Goal: Task Accomplishment & Management: Manage account settings

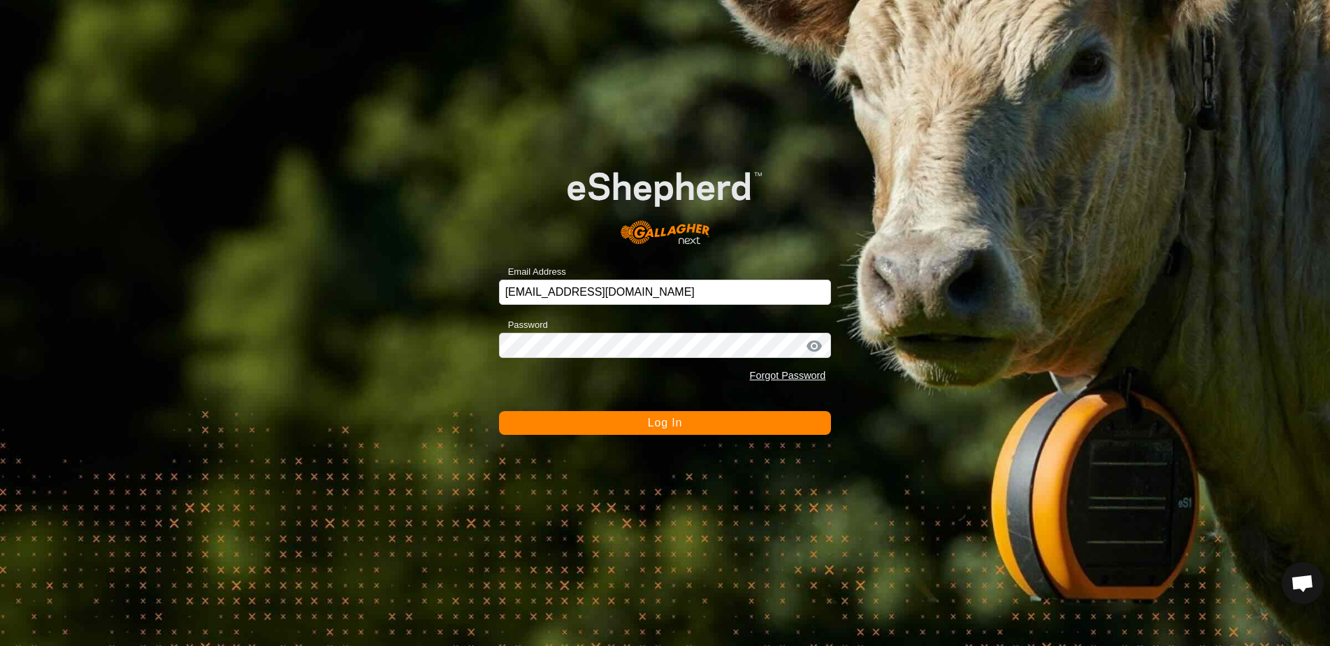
click at [657, 419] on span "Log In" at bounding box center [665, 422] width 34 height 12
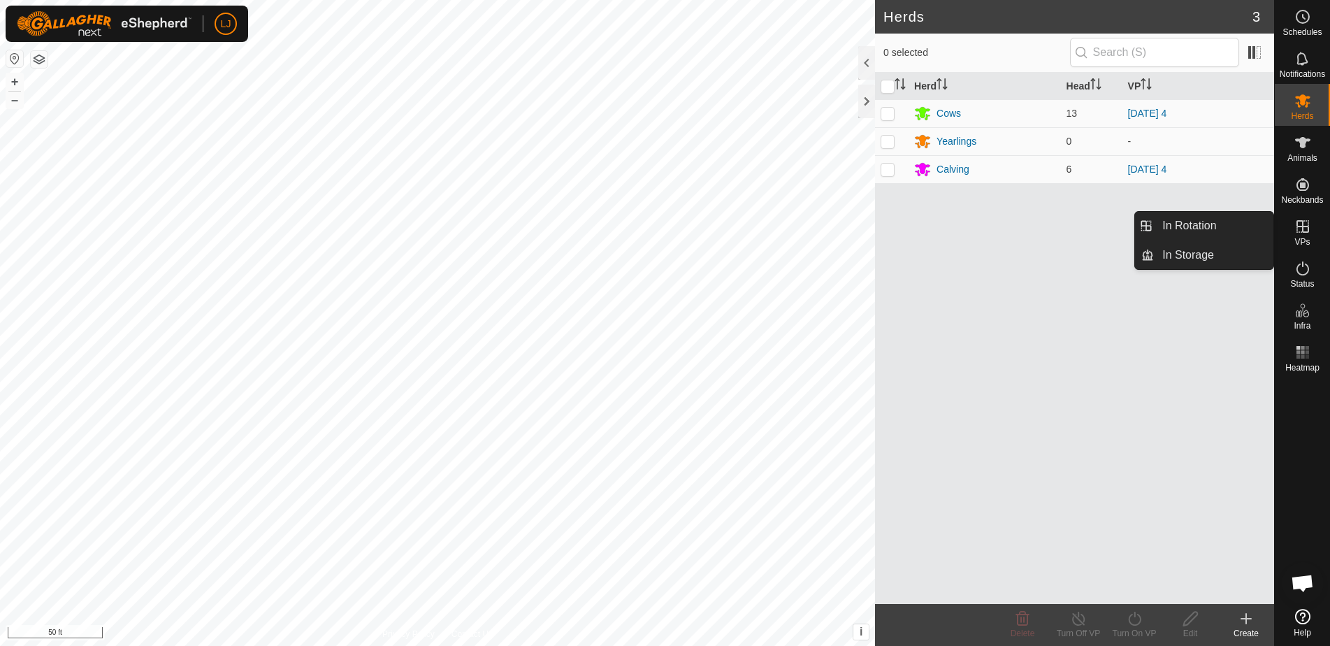
drag, startPoint x: 1304, startPoint y: 247, endPoint x: 1304, endPoint y: 238, distance: 9.8
click at [1304, 238] on span "VPs" at bounding box center [1301, 242] width 15 height 8
click at [1201, 222] on link "In Rotation" at bounding box center [1212, 226] width 119 height 28
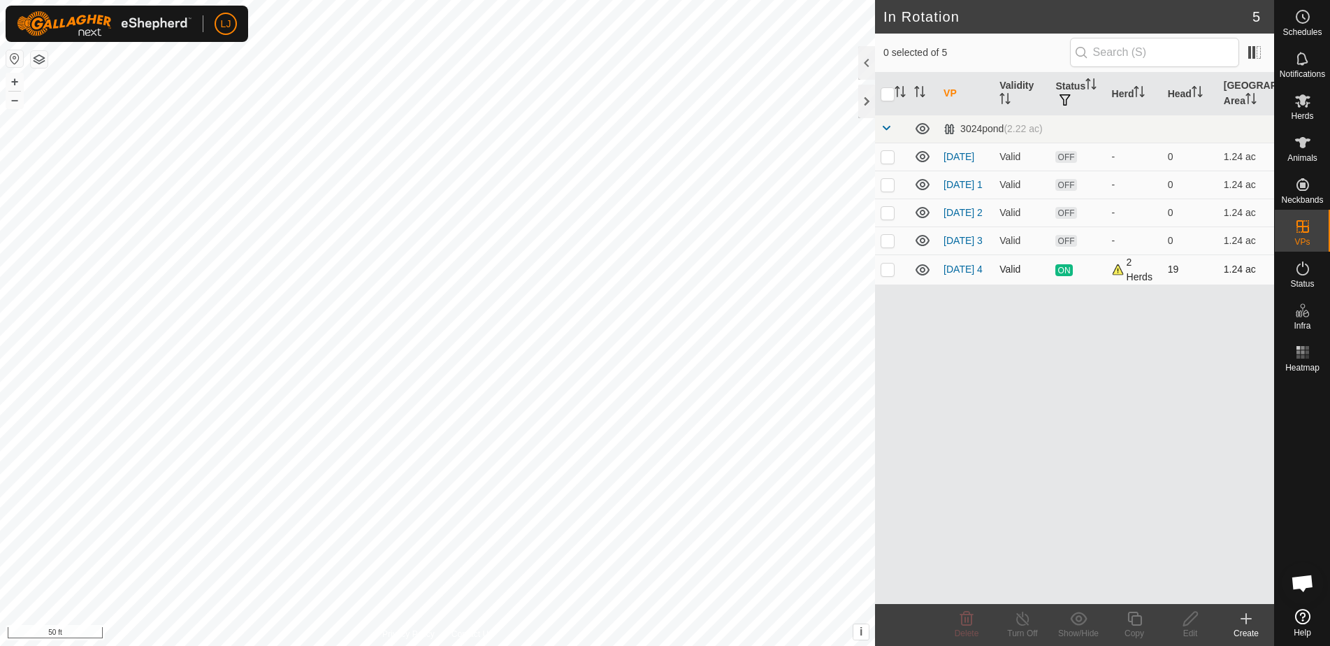
click at [888, 275] on p-checkbox at bounding box center [887, 268] width 14 height 11
checkbox input "true"
click at [1137, 619] on icon at bounding box center [1134, 618] width 17 height 17
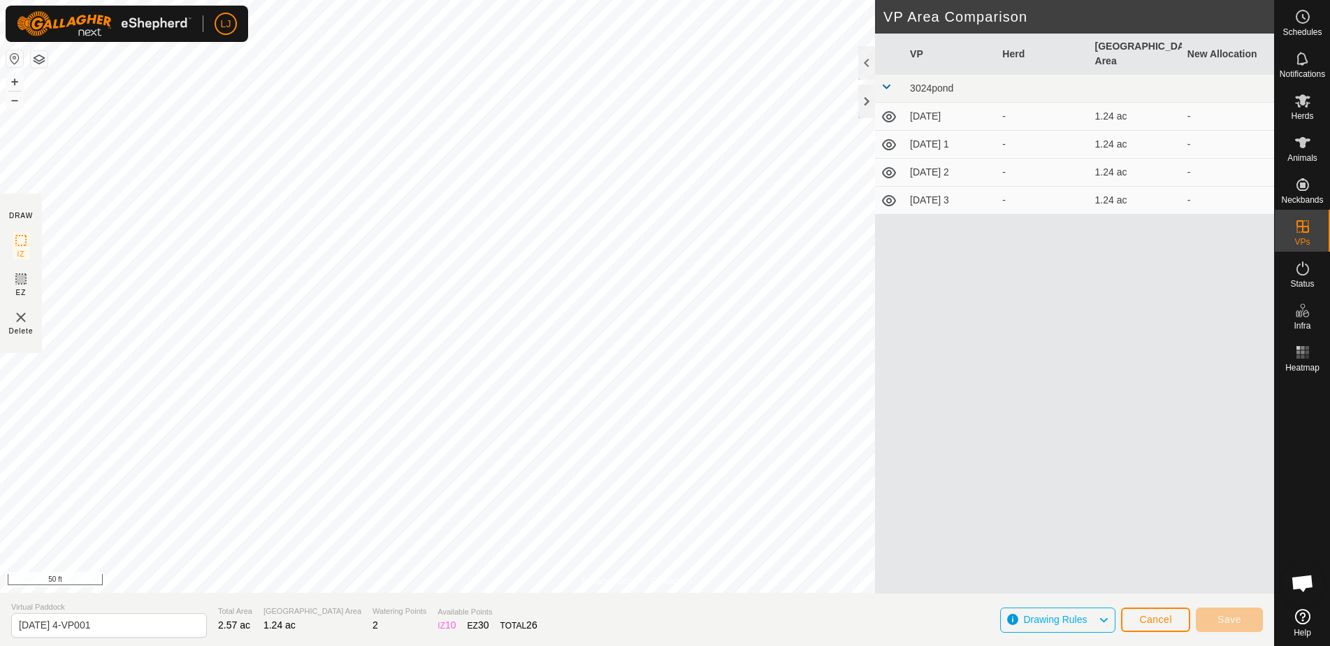
click at [1160, 619] on span "Cancel" at bounding box center [1155, 618] width 33 height 11
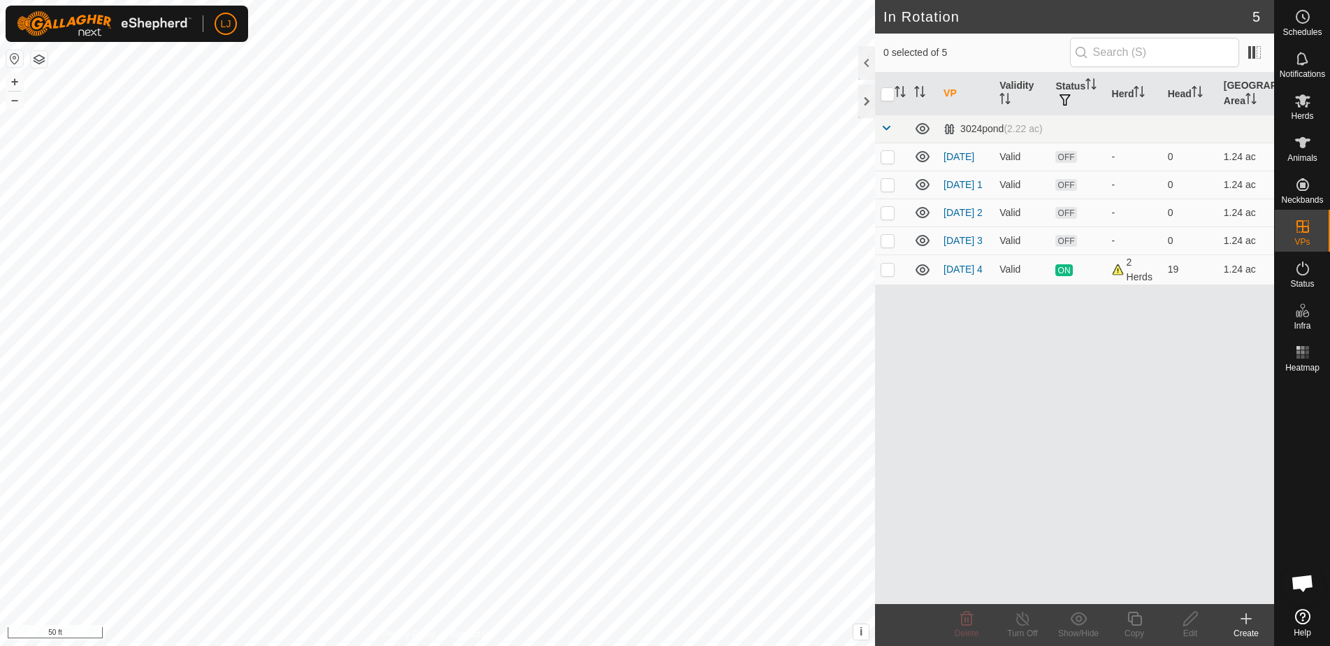
click at [1240, 623] on icon at bounding box center [1245, 618] width 17 height 17
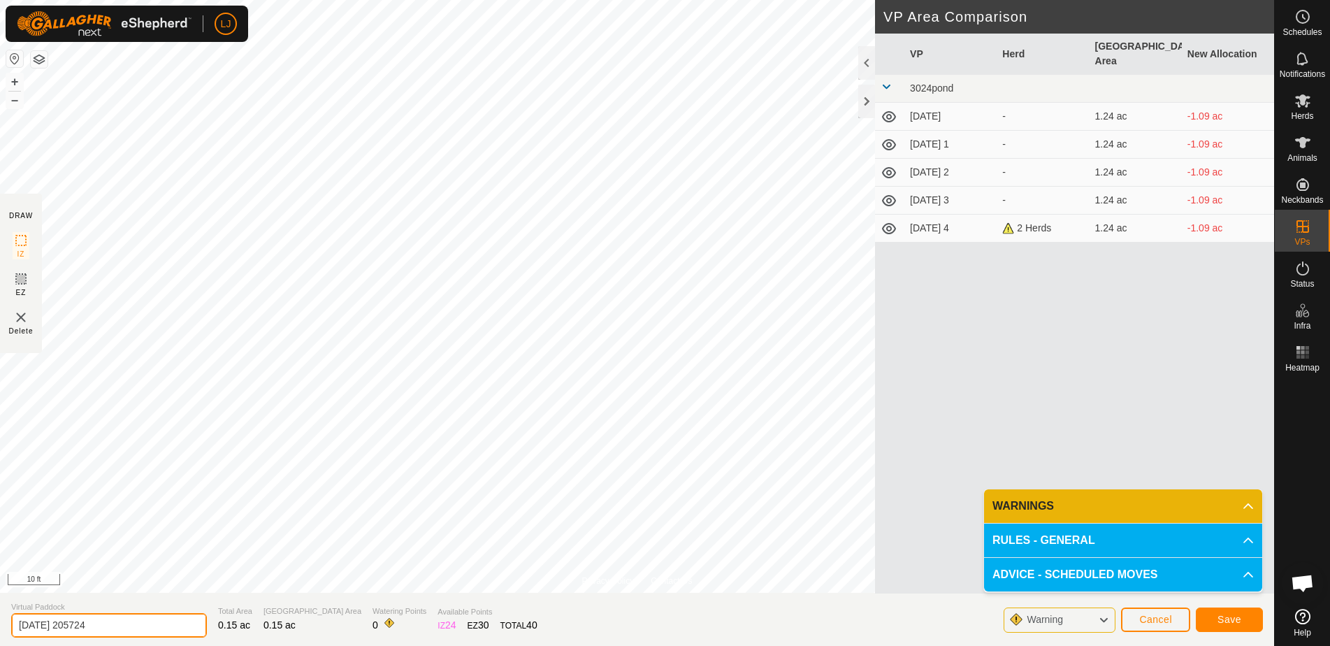
drag, startPoint x: 64, startPoint y: 627, endPoint x: 190, endPoint y: 625, distance: 125.8
click at [187, 625] on section "Virtual Paddock [DATE] 205724 Total Area 0.15 ac Grazing Area 0.15 ac Watering …" at bounding box center [637, 618] width 1274 height 53
type input "[DATE] t"
click at [1227, 613] on button "Save" at bounding box center [1228, 619] width 67 height 24
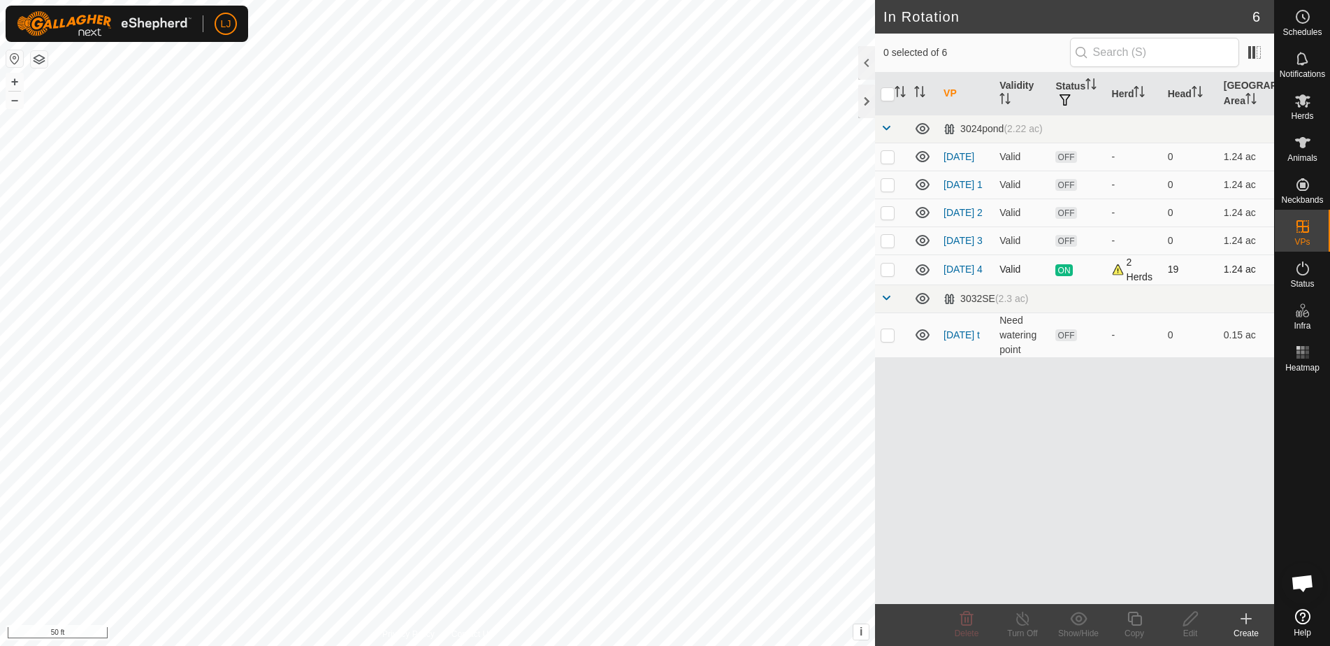
click at [888, 275] on p-checkbox at bounding box center [887, 268] width 14 height 11
checkbox input "true"
click at [1136, 630] on div "Copy" at bounding box center [1134, 633] width 56 height 13
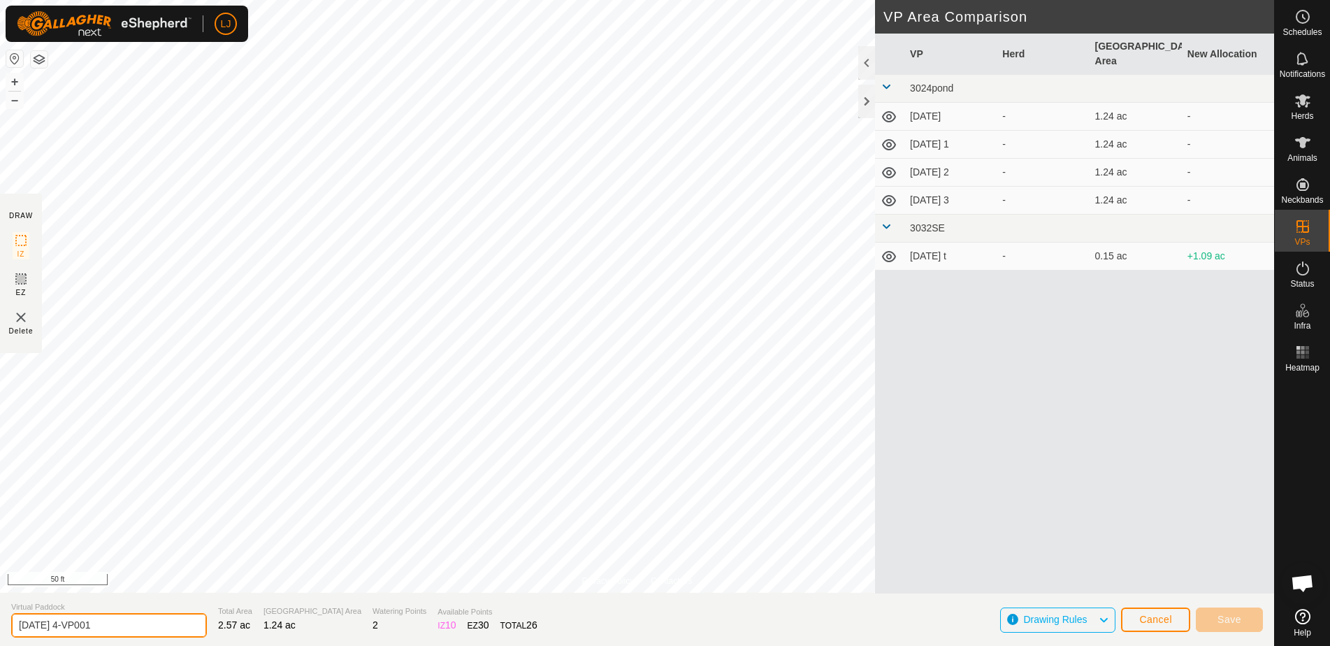
drag, startPoint x: 63, startPoint y: 627, endPoint x: 192, endPoint y: 640, distance: 129.9
click at [191, 640] on section "Virtual Paddock [DATE] 4-VP001 Total Area 2.57 ac Grazing Area 1.24 ac Watering…" at bounding box center [637, 618] width 1274 height 53
type input "[DATE] 1"
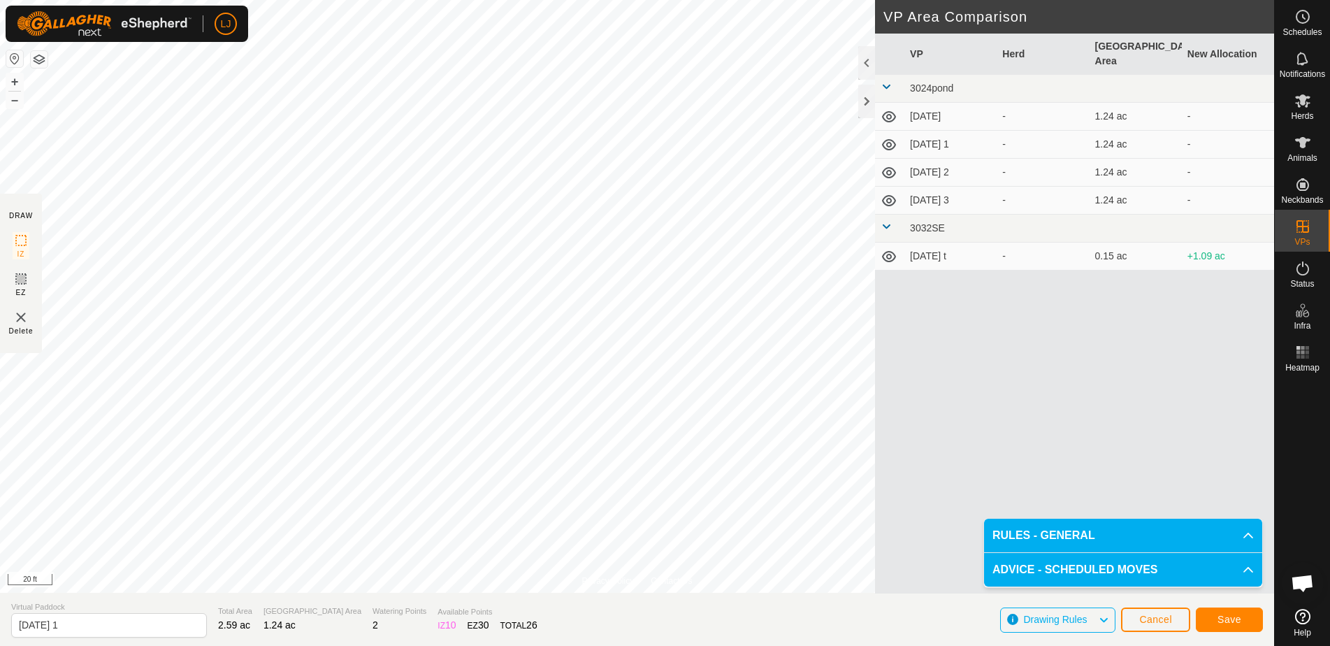
click at [1230, 618] on span "Save" at bounding box center [1229, 618] width 24 height 11
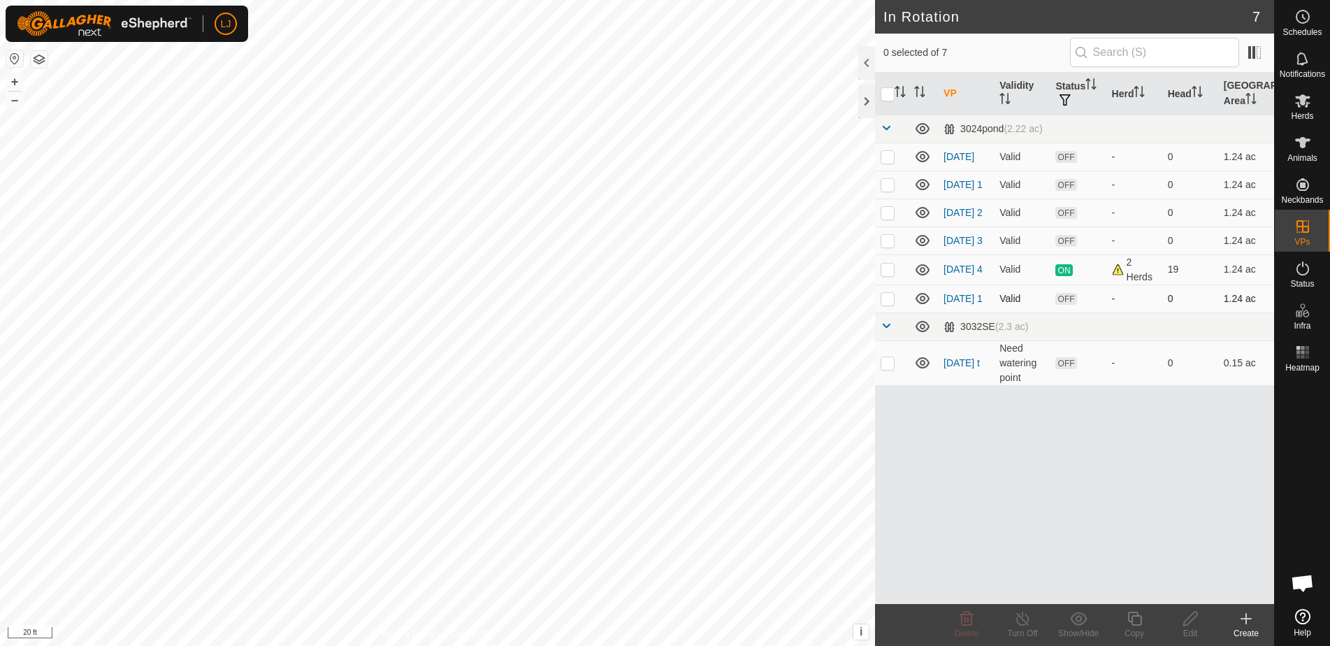
click at [887, 304] on p-checkbox at bounding box center [887, 298] width 14 height 11
checkbox input "true"
click at [1144, 624] on copy-svg-icon at bounding box center [1134, 618] width 56 height 17
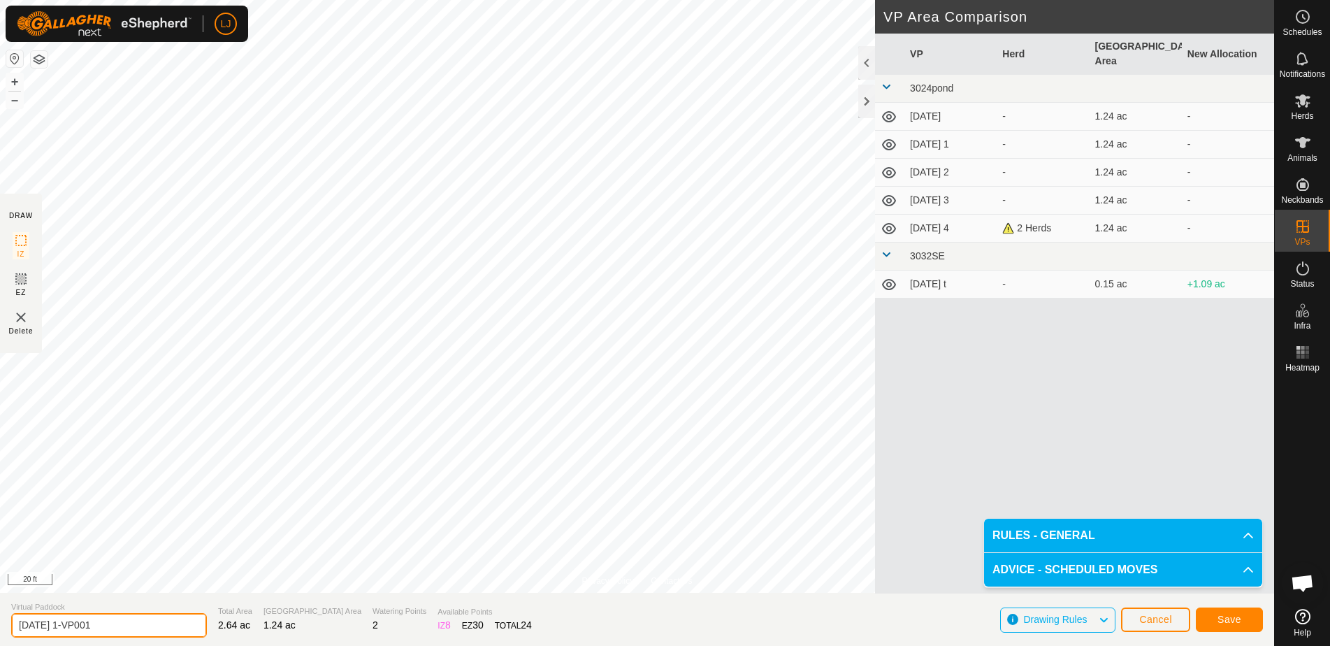
drag, startPoint x: 72, startPoint y: 627, endPoint x: 211, endPoint y: 632, distance: 139.1
click at [211, 632] on section "Virtual Paddock [DATE] 1-VP001 Total Area 2.64 ac Grazing Area 1.24 ac Watering…" at bounding box center [637, 618] width 1274 height 53
type input "[DATE] 2"
click at [1223, 617] on span "Save" at bounding box center [1229, 618] width 24 height 11
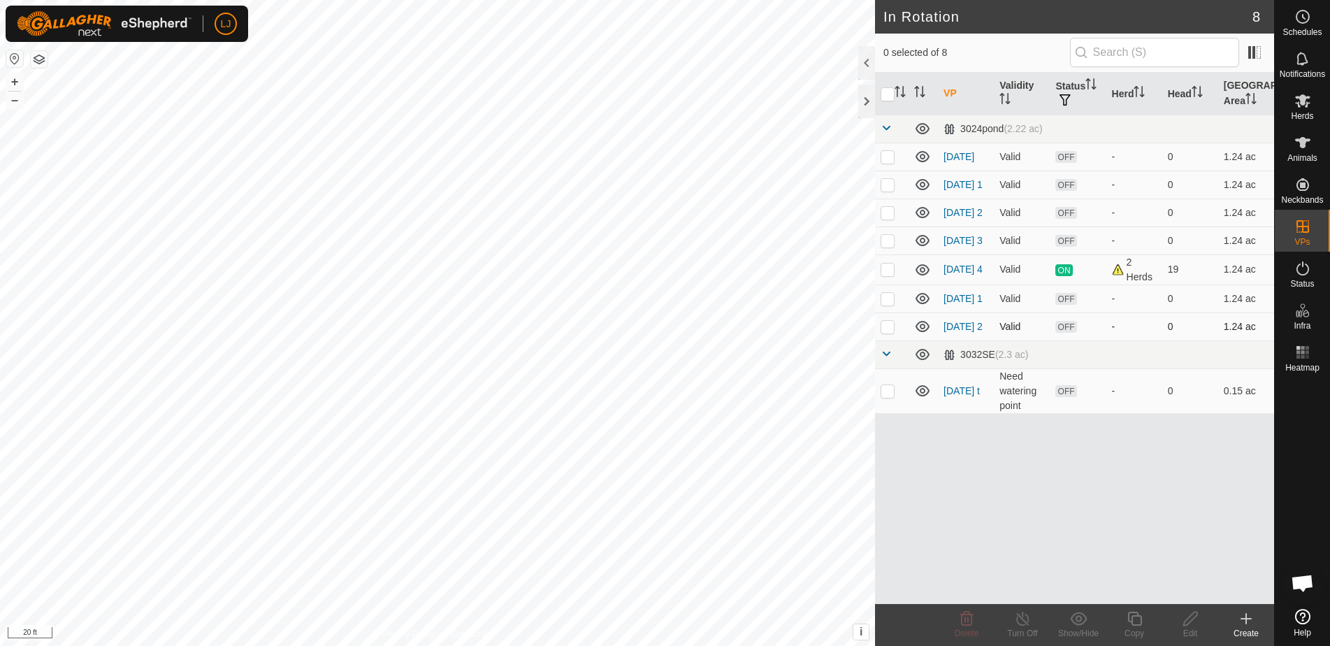
click at [891, 332] on p-checkbox at bounding box center [887, 326] width 14 height 11
checkbox input "true"
click at [1132, 618] on icon at bounding box center [1134, 618] width 17 height 17
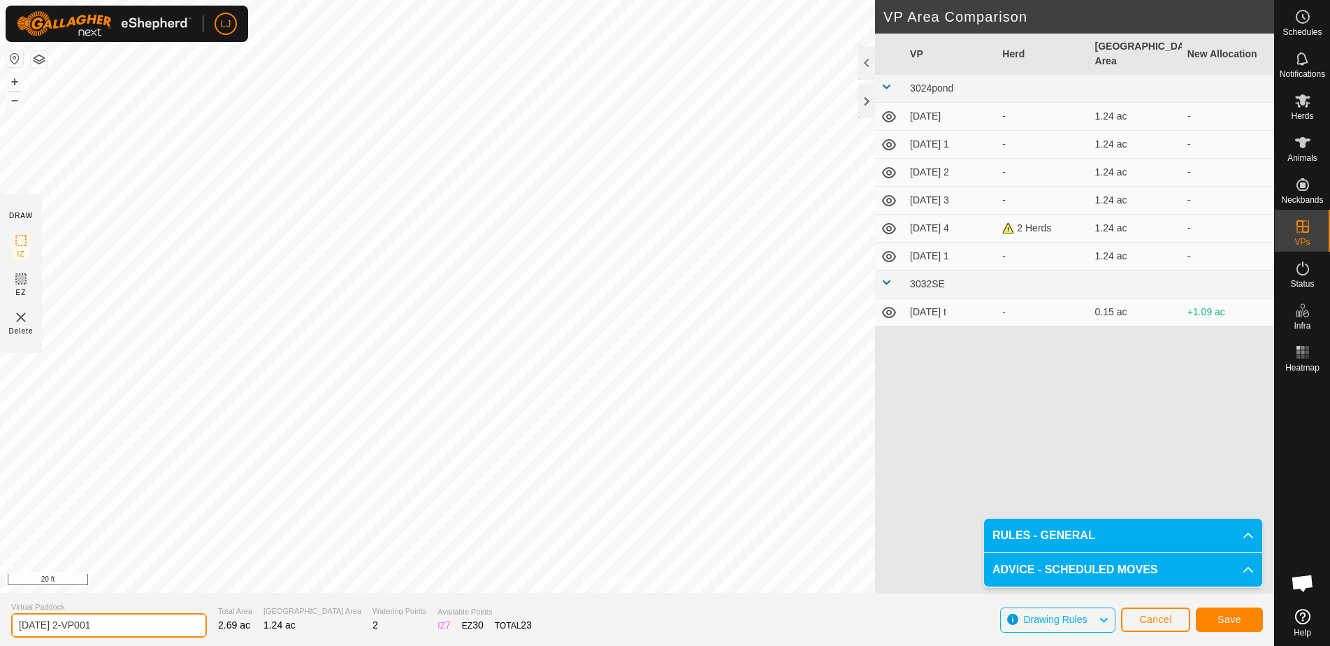
drag, startPoint x: 73, startPoint y: 626, endPoint x: 182, endPoint y: 631, distance: 109.8
click at [175, 631] on section "Virtual Paddock [DATE] 2-VP001 Total Area 2.69 ac Grazing Area 1.24 ac Watering…" at bounding box center [637, 618] width 1274 height 53
type input "[DATE] 3"
click at [1228, 616] on span "Save" at bounding box center [1229, 618] width 24 height 11
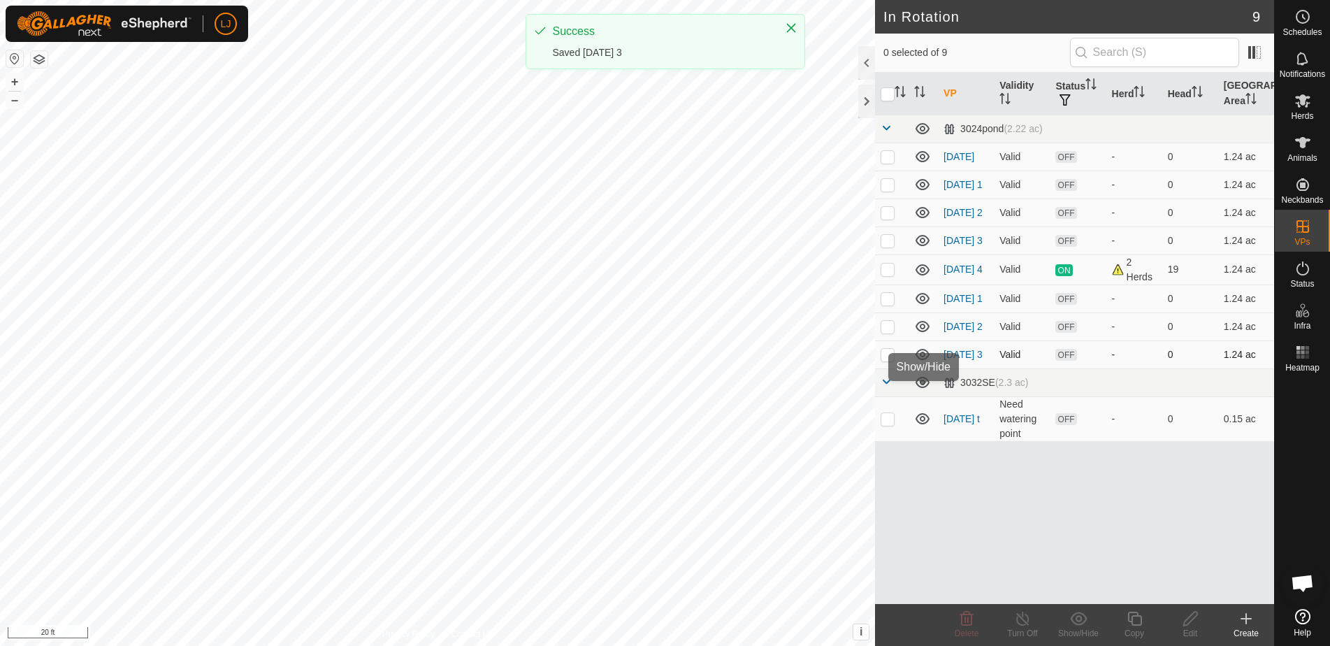
click at [887, 360] on p-checkbox at bounding box center [887, 354] width 14 height 11
checkbox input "true"
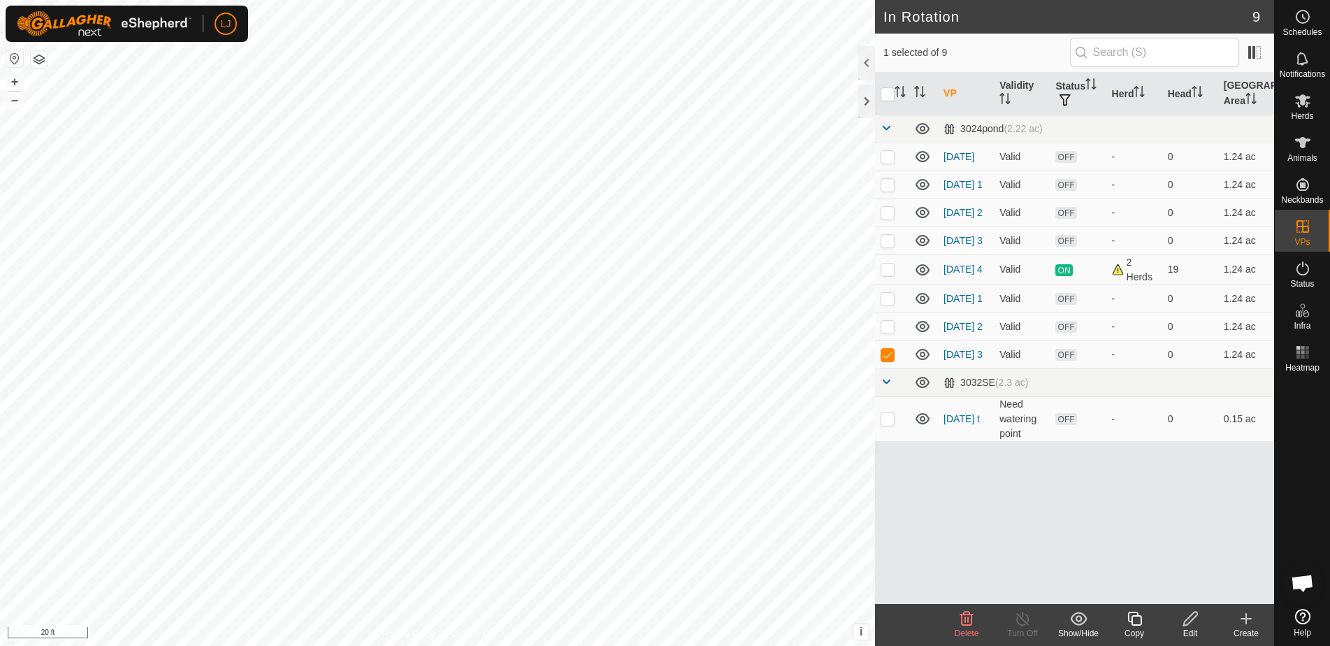
click at [1137, 619] on icon at bounding box center [1134, 618] width 17 height 17
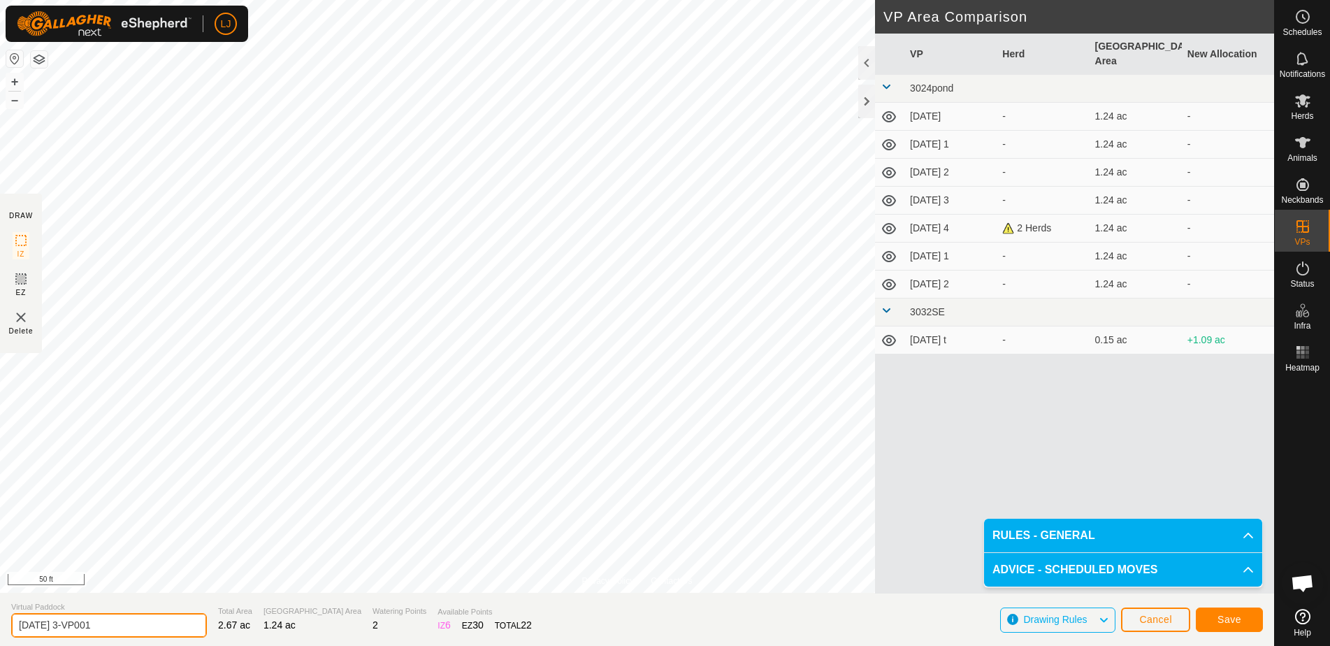
drag, startPoint x: 71, startPoint y: 625, endPoint x: 208, endPoint y: 633, distance: 136.5
click at [208, 633] on section "Virtual Paddock [DATE] 3-VP001 Total Area 2.67 ac Grazing Area 1.24 ac Watering…" at bounding box center [637, 618] width 1274 height 53
type input "[DATE] 4"
click at [1236, 620] on span "Save" at bounding box center [1229, 618] width 24 height 11
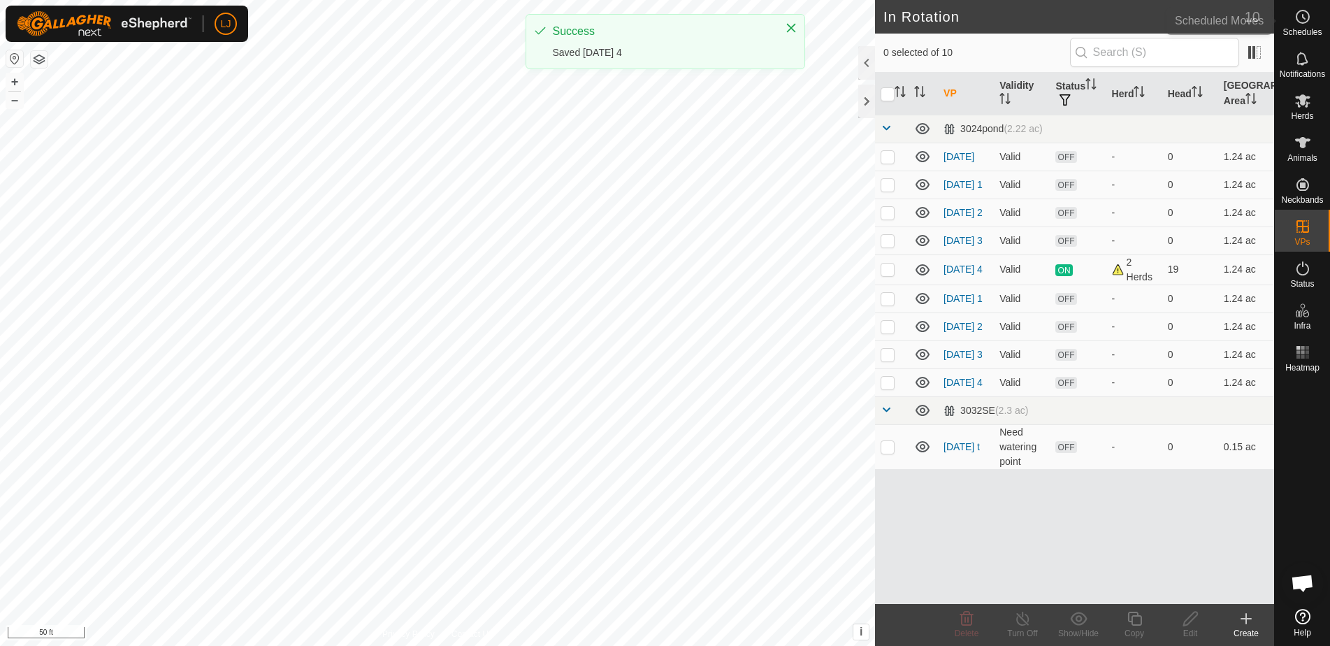
click at [1302, 30] on span "Schedules" at bounding box center [1301, 32] width 39 height 8
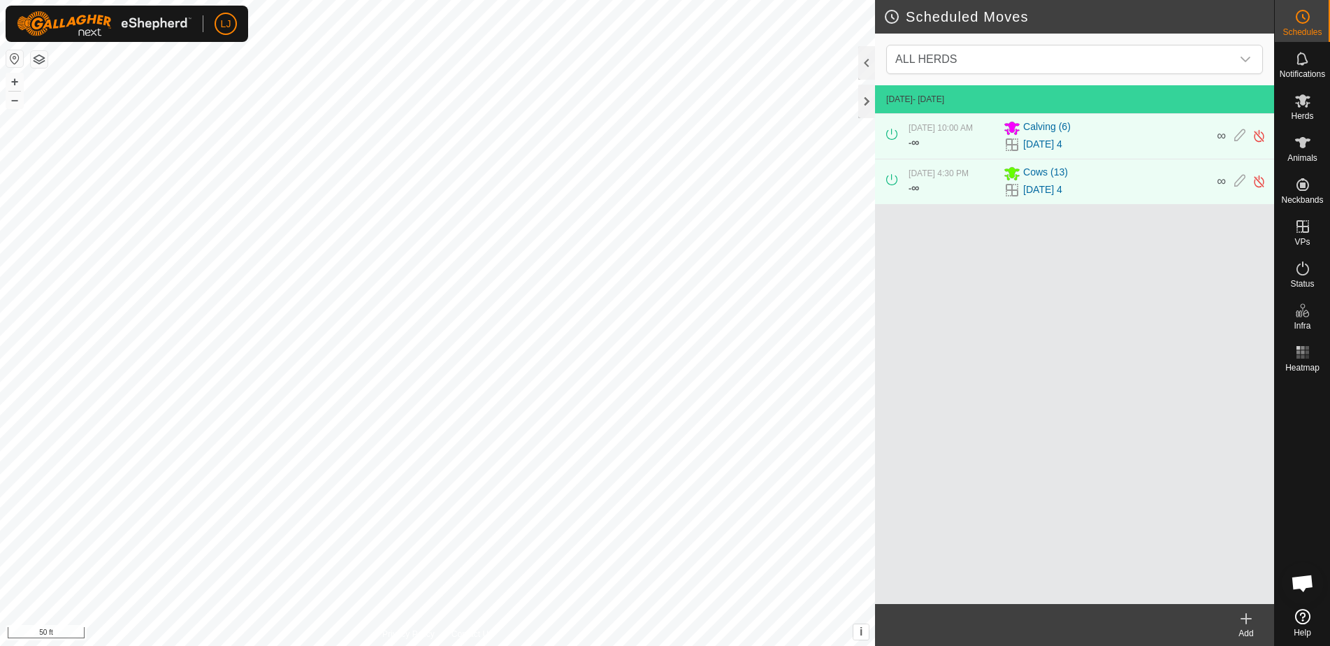
click at [1244, 623] on icon at bounding box center [1245, 618] width 17 height 17
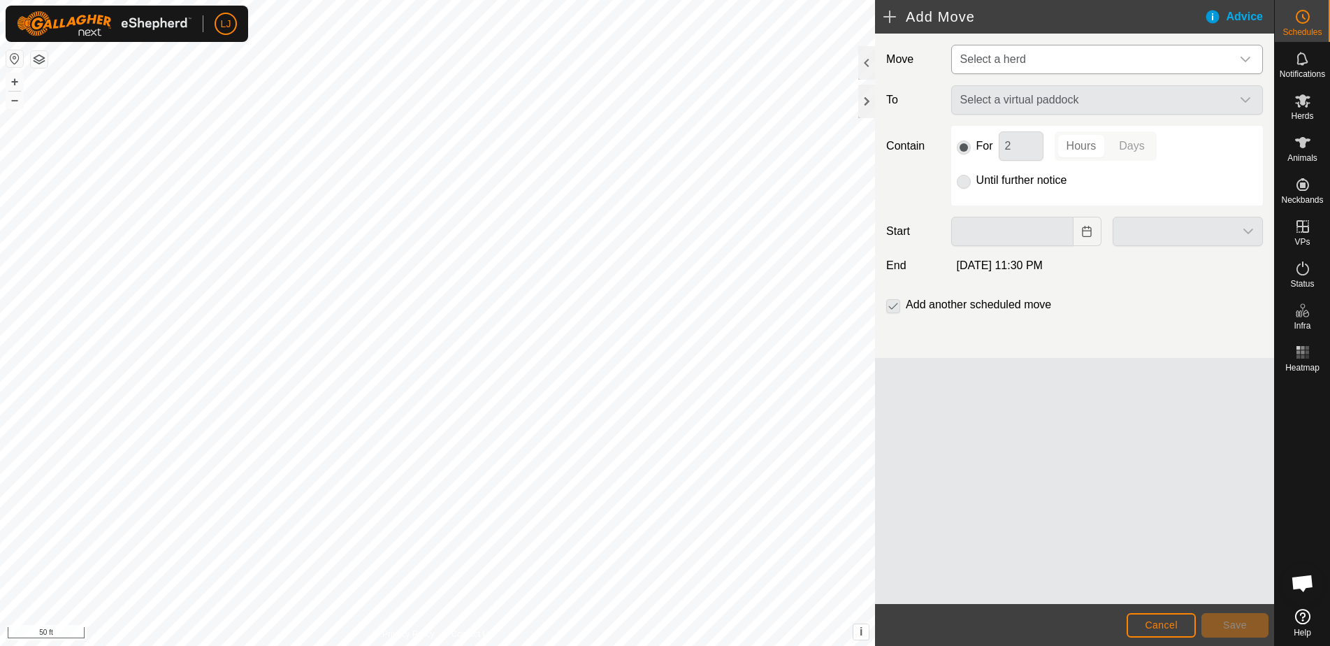
click at [1024, 58] on span "Select a herd" at bounding box center [993, 59] width 66 height 12
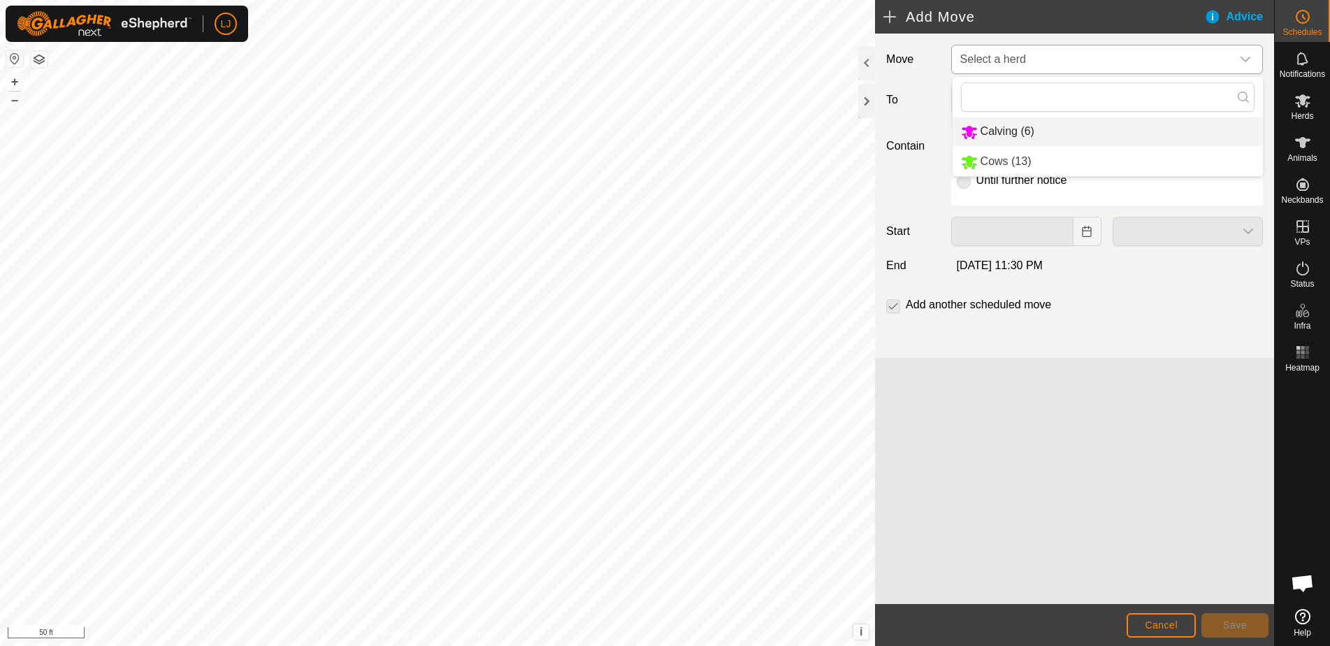
click at [1026, 133] on li "Calving (6)" at bounding box center [1107, 131] width 310 height 29
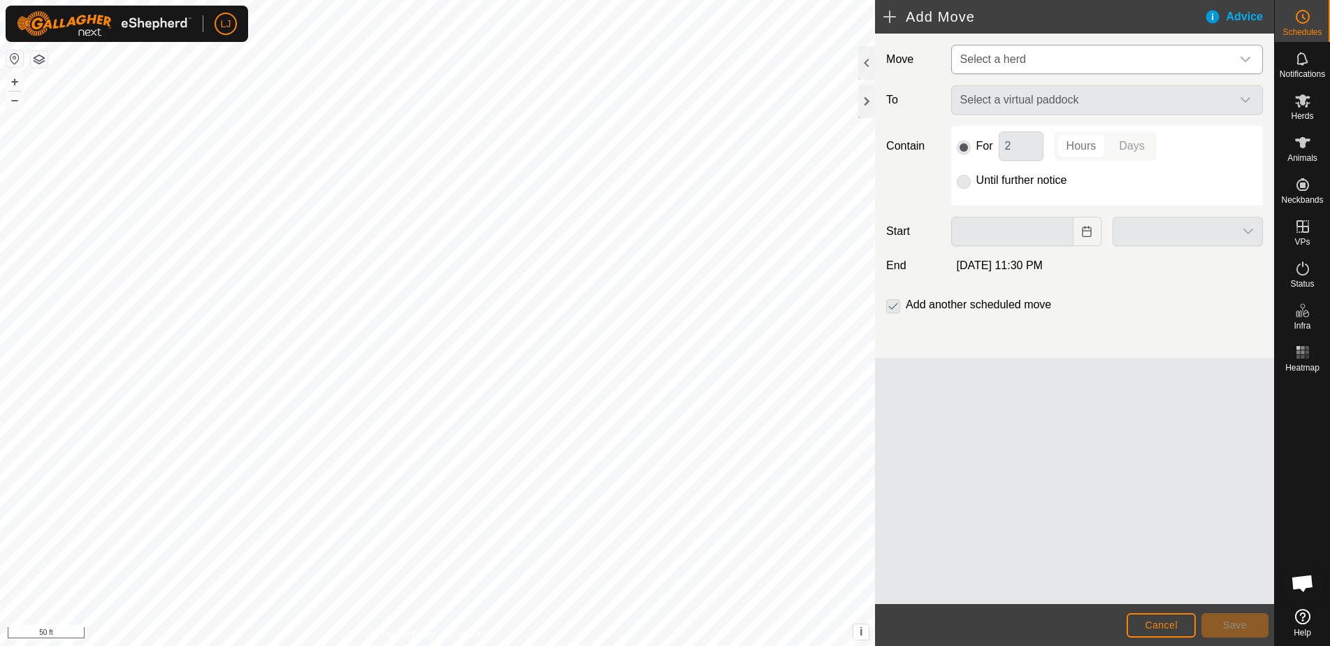
type input "[DATE]"
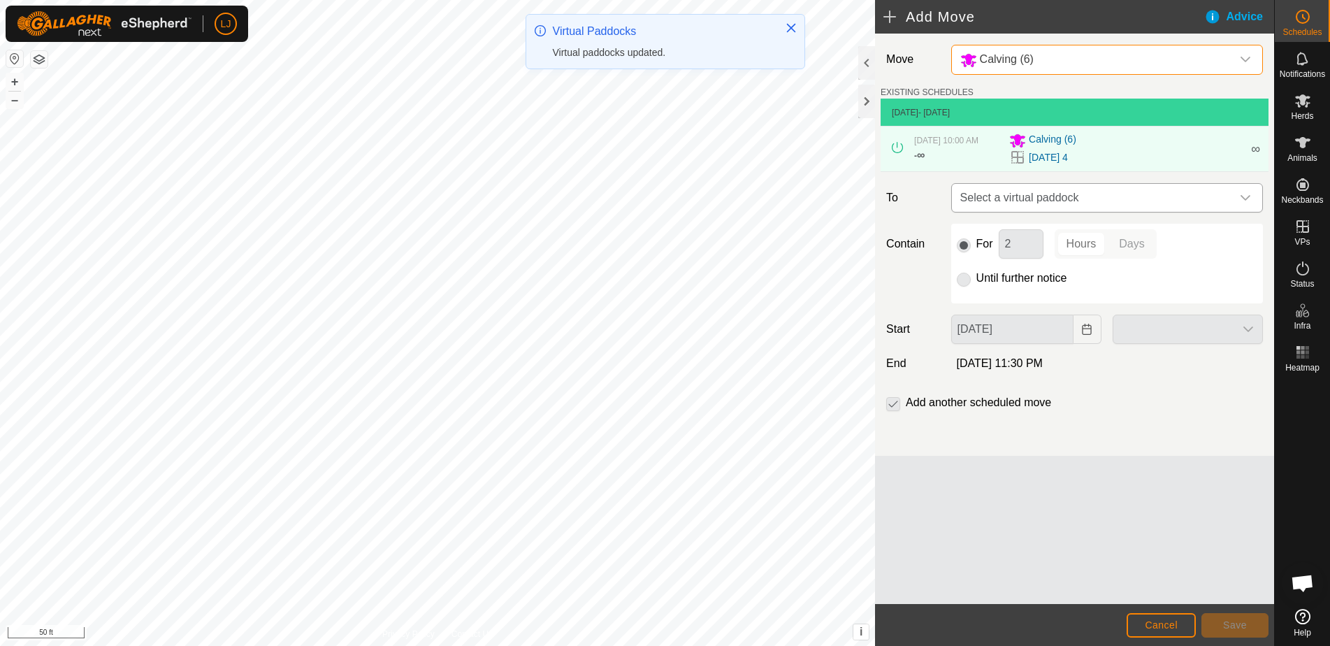
click at [1119, 208] on span "Select a virtual paddock" at bounding box center [1092, 198] width 277 height 28
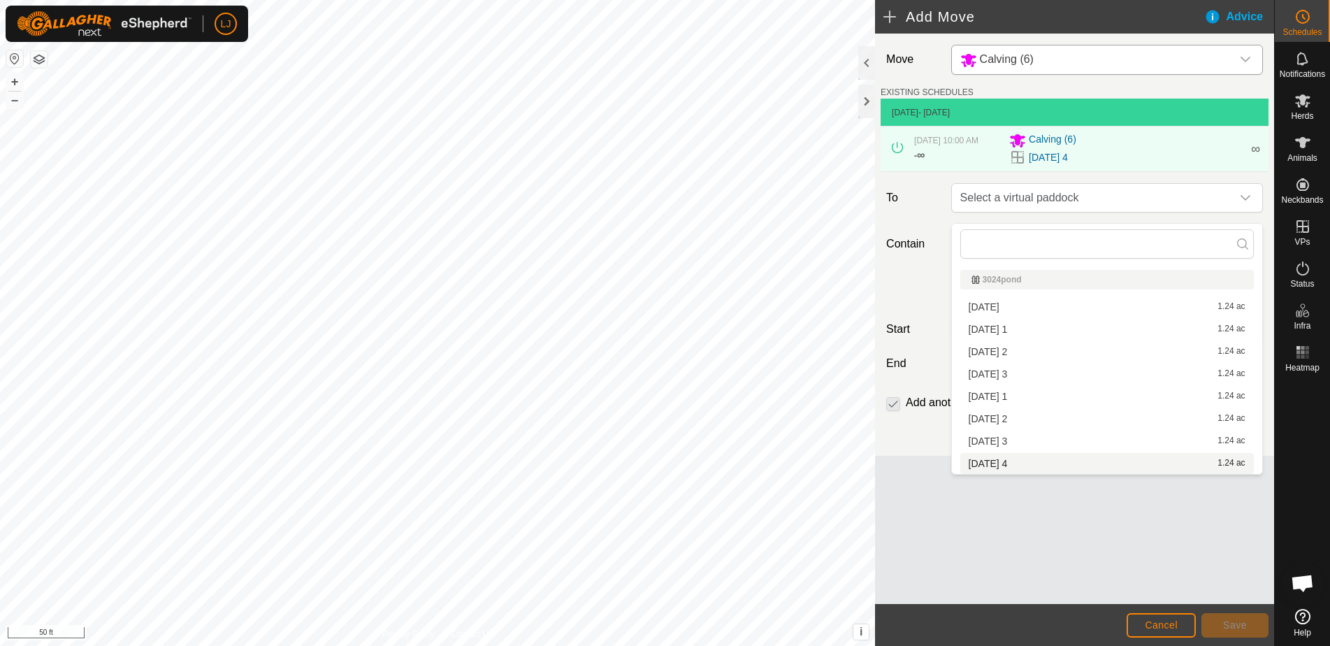
click at [1051, 463] on li "[DATE] 4 1.24 ac" at bounding box center [1106, 463] width 293 height 21
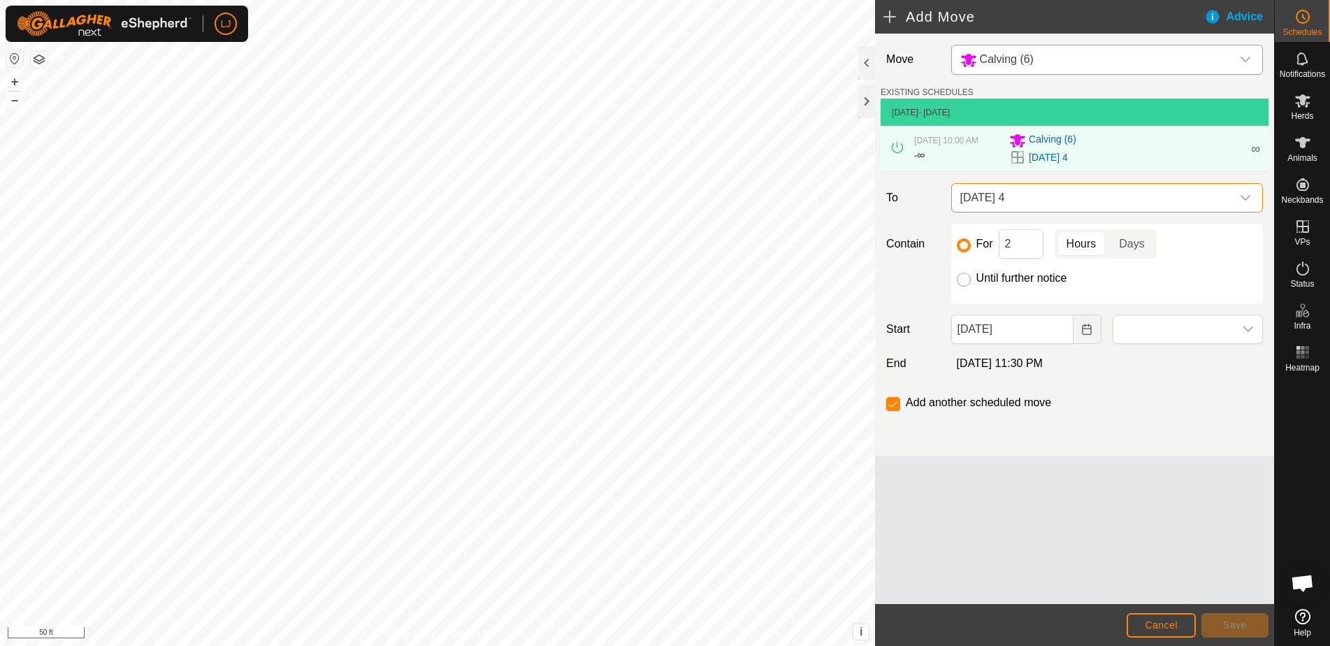
click at [961, 286] on input "Until further notice" at bounding box center [963, 279] width 14 height 14
radio input "true"
checkbox input "false"
click at [1091, 344] on button "Choose Date" at bounding box center [1087, 328] width 28 height 29
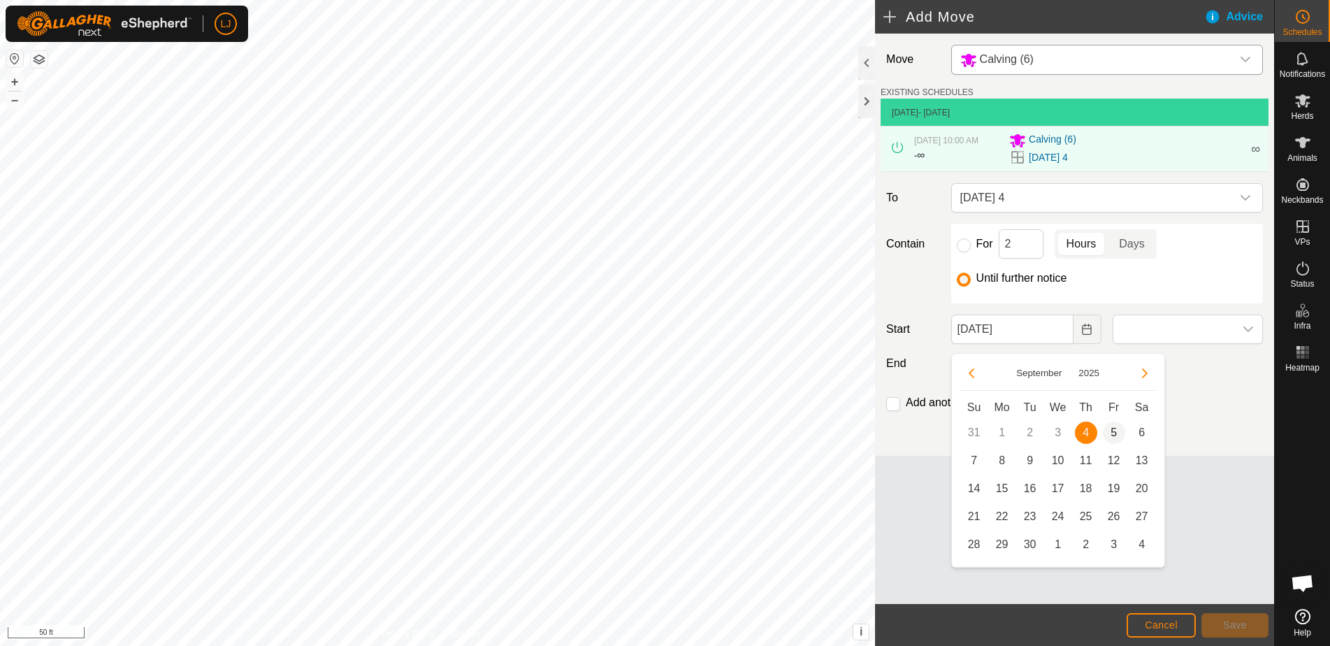
click at [1112, 437] on span "5" at bounding box center [1113, 432] width 22 height 22
type input "[DATE]"
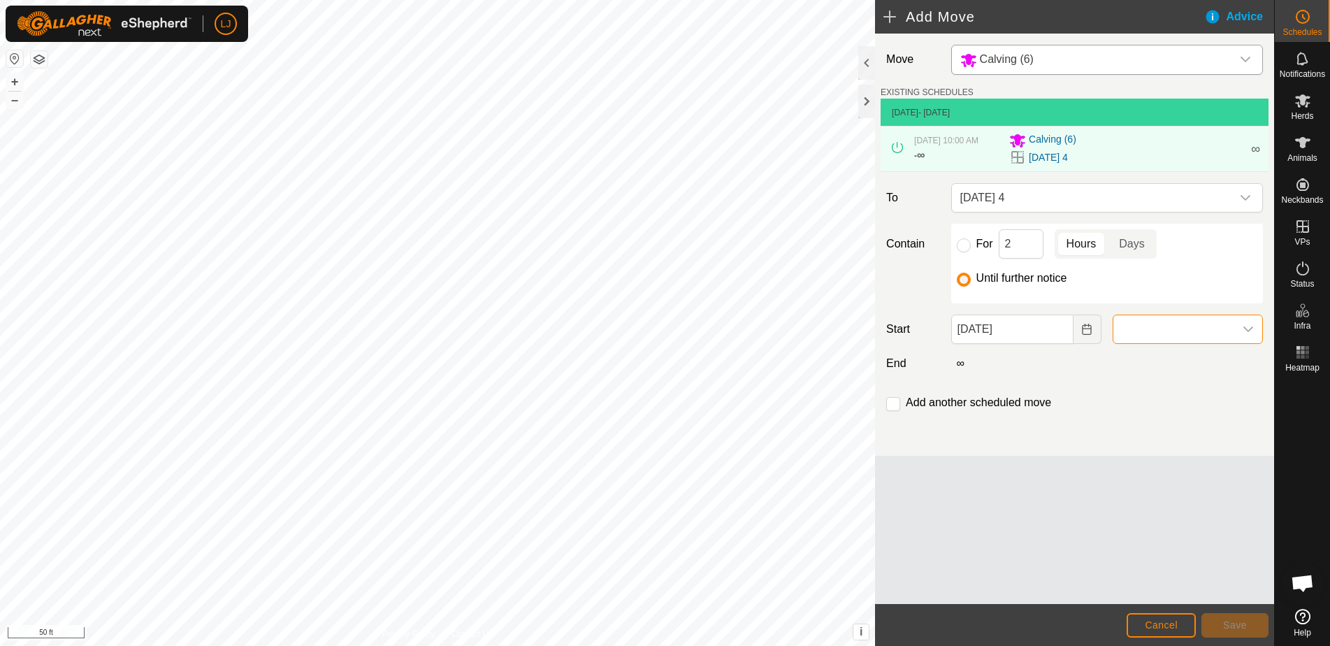
click at [1151, 342] on span at bounding box center [1173, 329] width 121 height 28
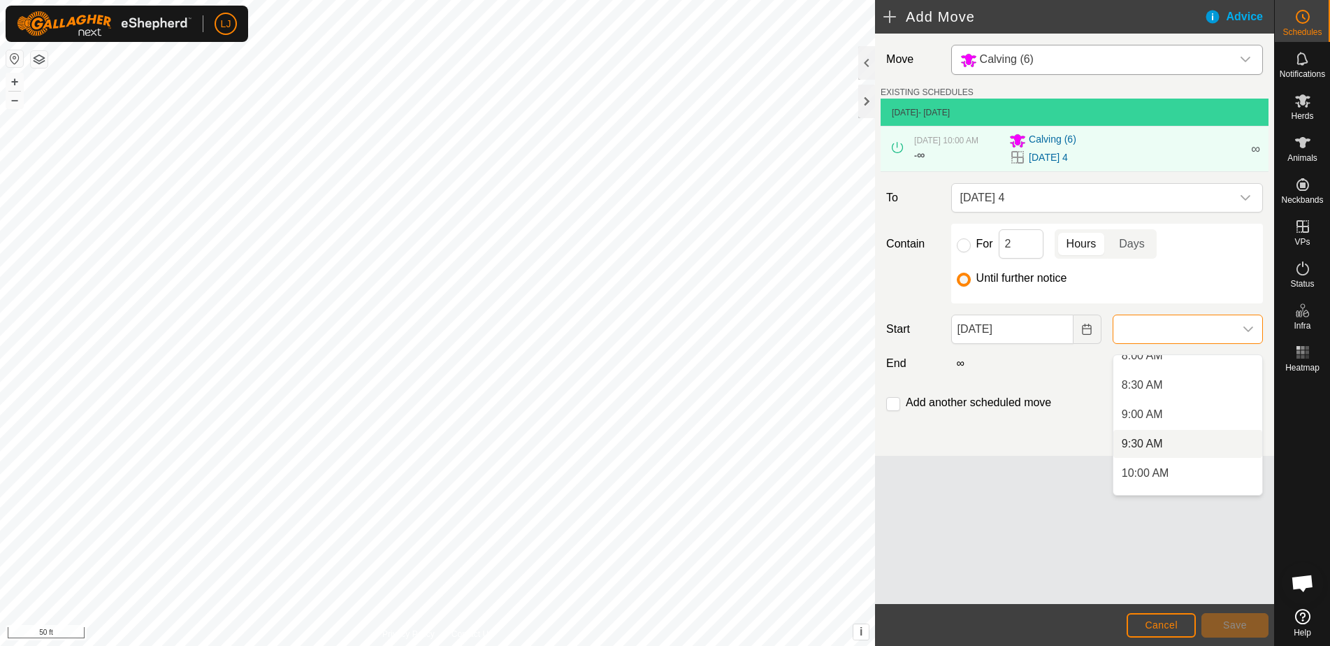
scroll to position [485, 0]
click at [1221, 476] on li "10:00 AM" at bounding box center [1187, 471] width 149 height 28
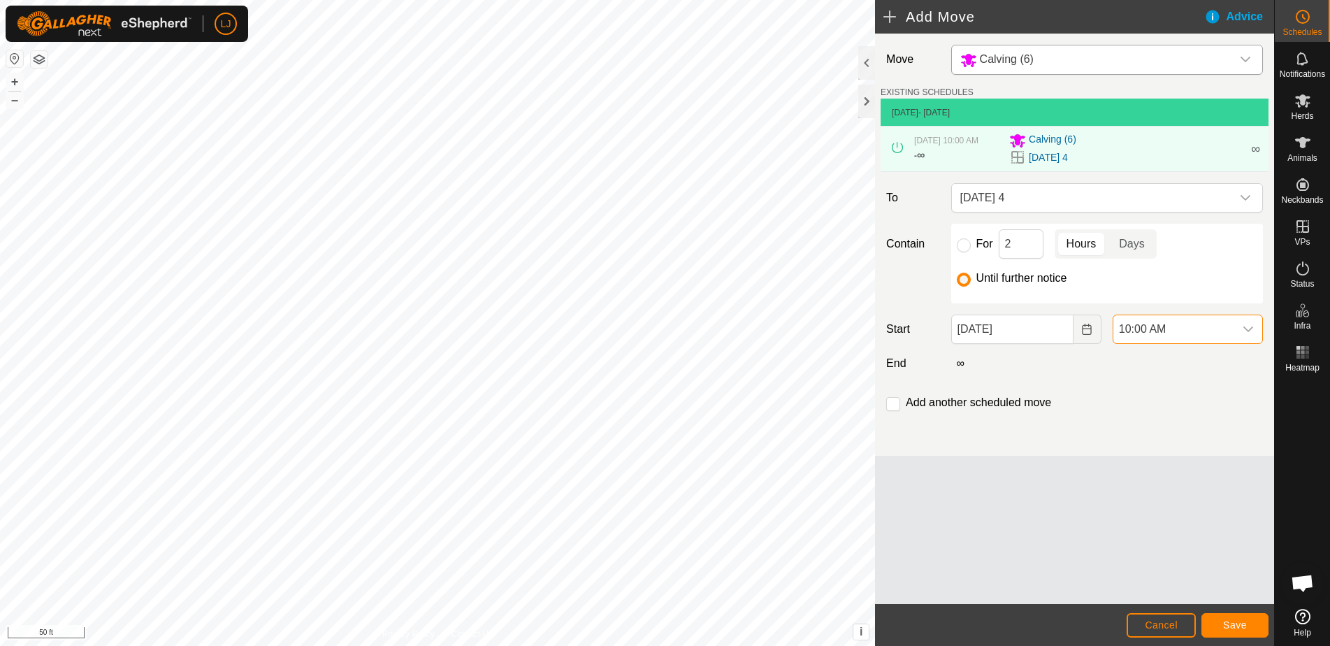
click at [1241, 621] on span "Save" at bounding box center [1235, 624] width 24 height 11
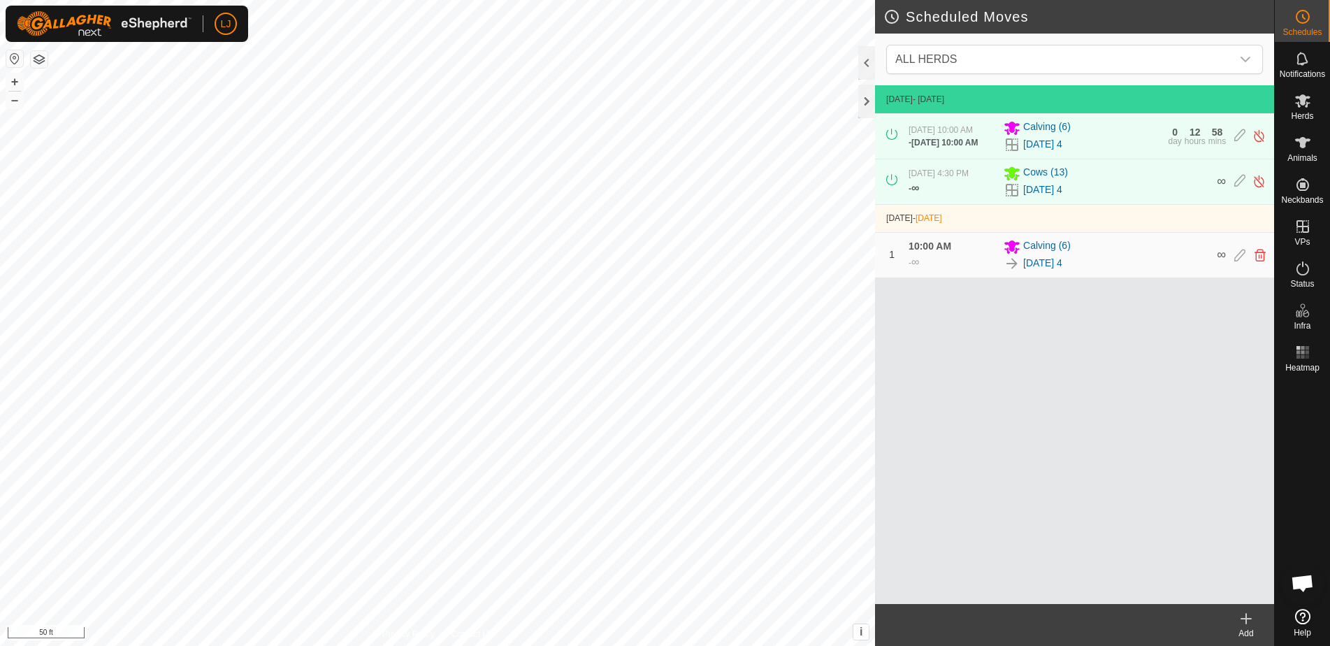
click at [1254, 619] on create-svg-icon at bounding box center [1246, 618] width 56 height 17
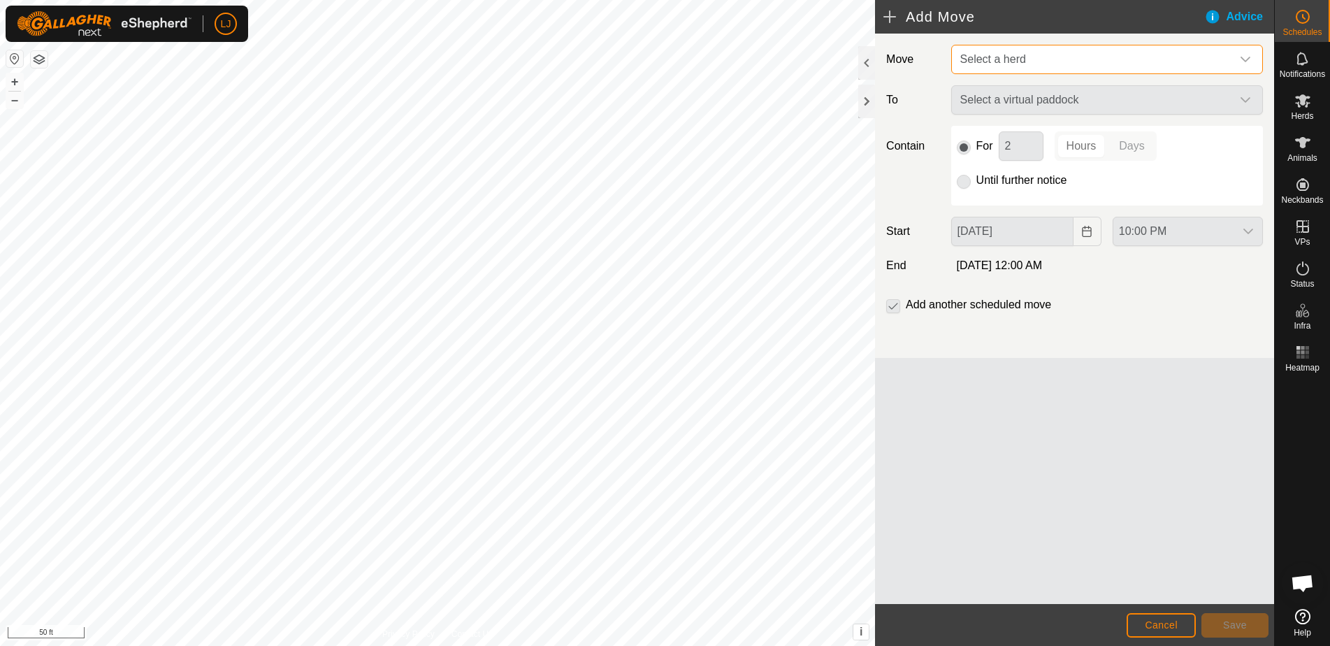
click at [1037, 59] on span "Select a herd" at bounding box center [1092, 59] width 277 height 28
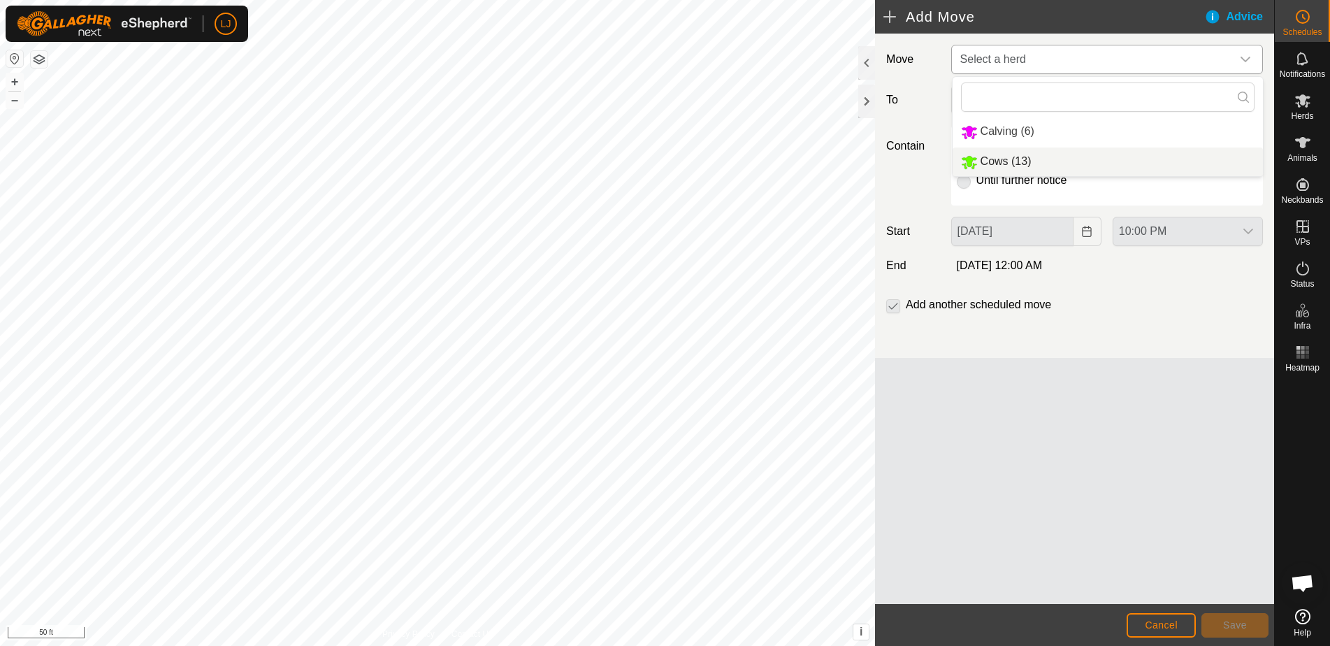
click at [1058, 164] on li "Cows (13)" at bounding box center [1107, 161] width 310 height 29
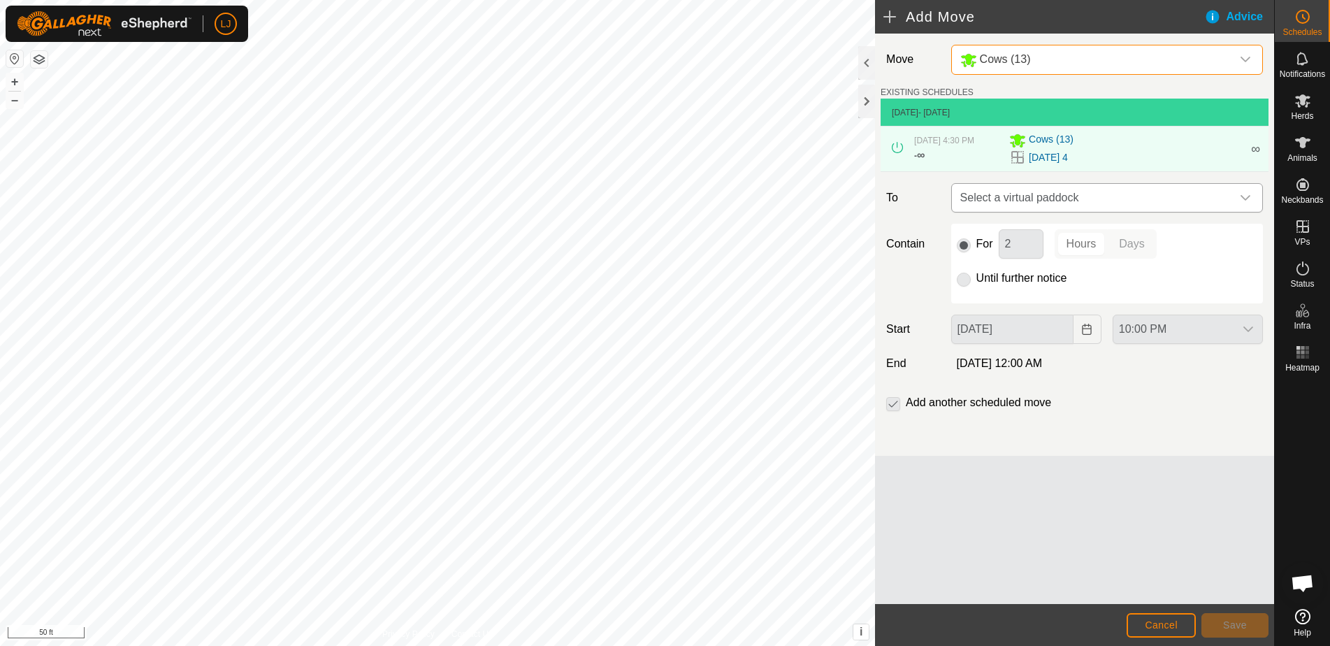
click at [1094, 212] on span "Select a virtual paddock" at bounding box center [1092, 198] width 277 height 28
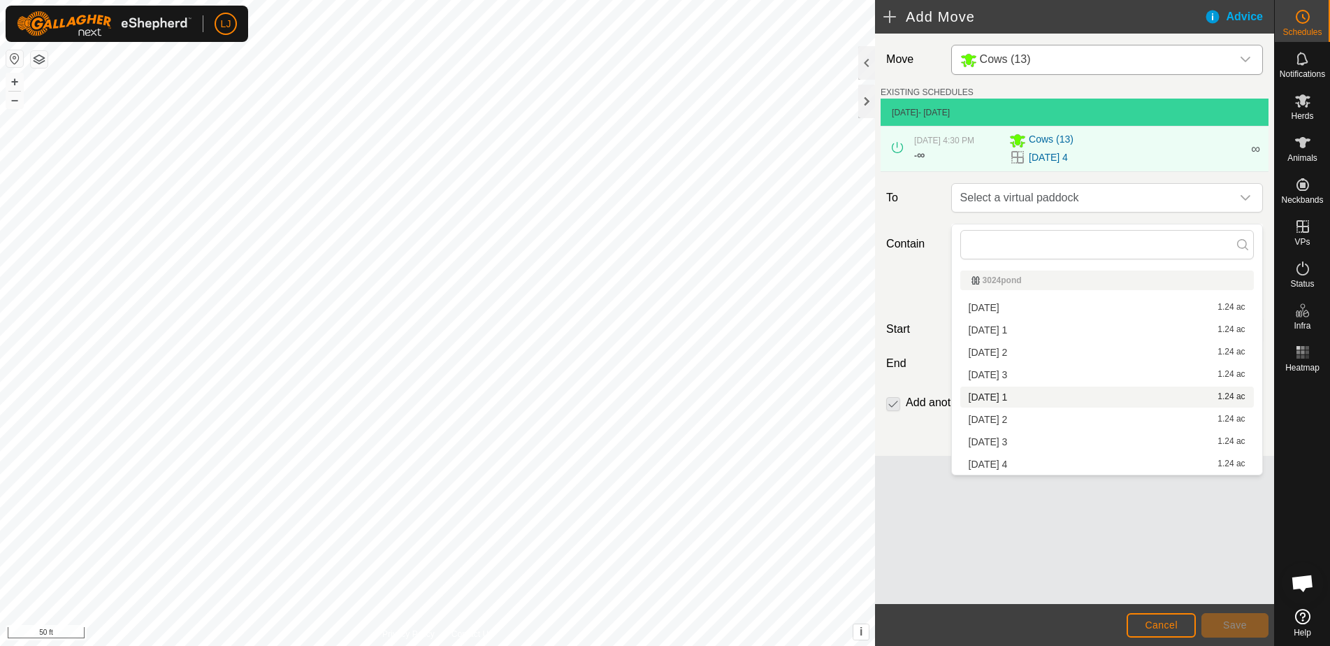
click at [1059, 401] on li "[DATE] 1 1.24 ac" at bounding box center [1106, 396] width 293 height 21
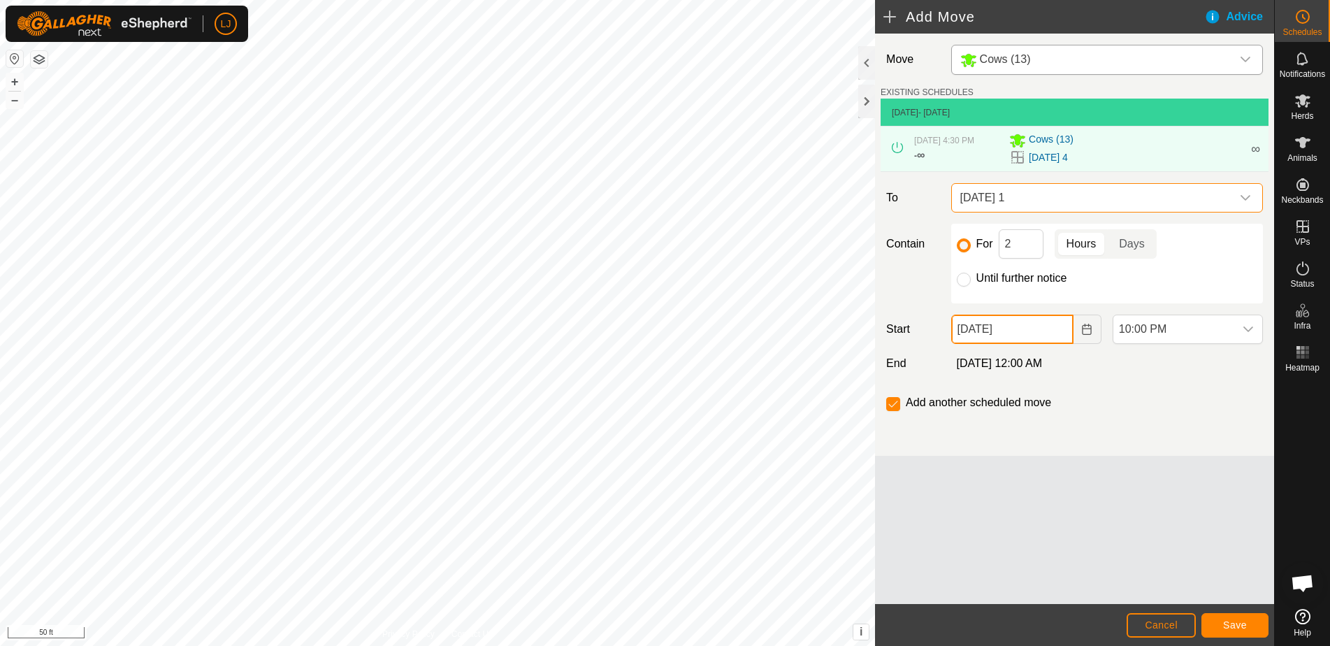
click at [1035, 337] on input "[DATE]" at bounding box center [1012, 328] width 122 height 29
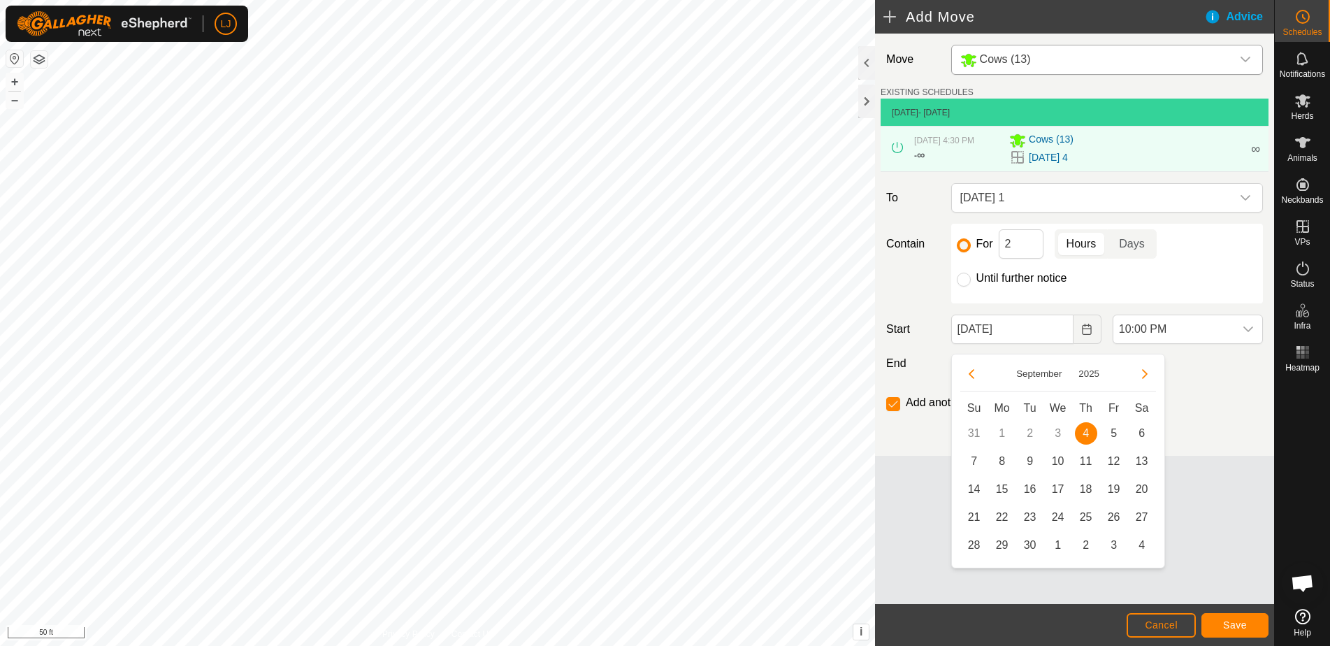
drag, startPoint x: 1116, startPoint y: 429, endPoint x: 1128, endPoint y: 402, distance: 29.1
click at [1116, 429] on span "5" at bounding box center [1113, 433] width 22 height 22
type input "[DATE]"
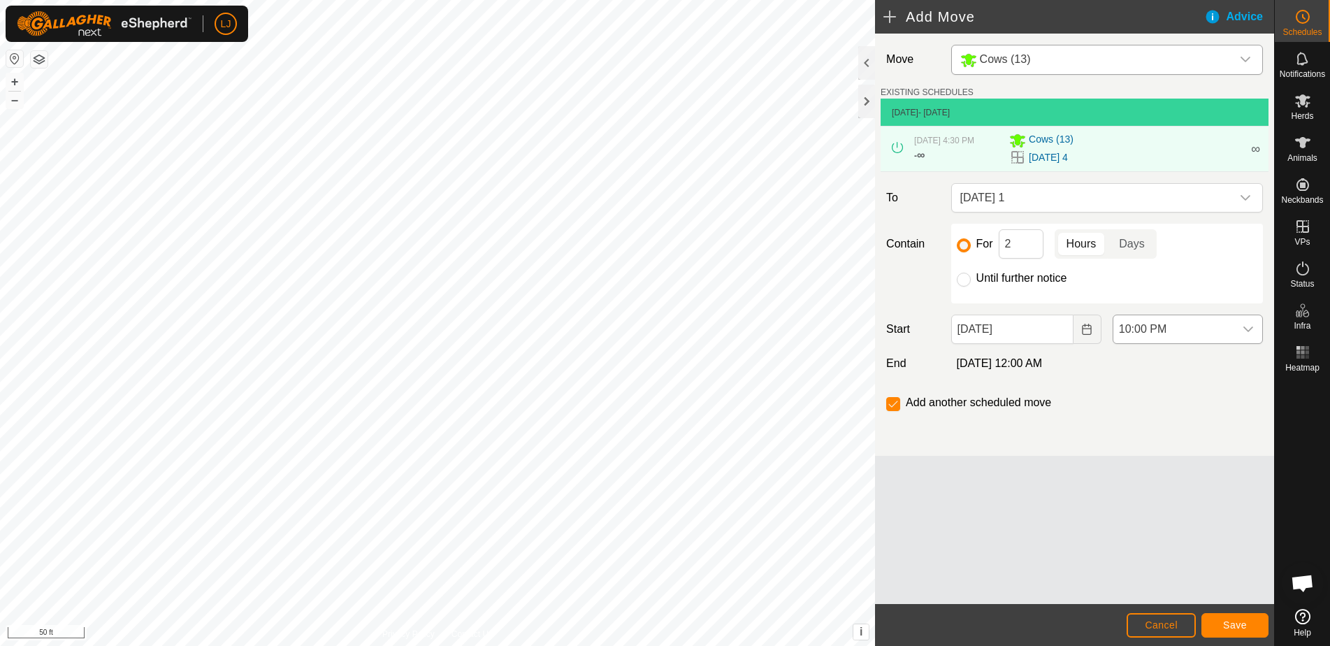
click at [1159, 343] on span "10:00 PM" at bounding box center [1173, 329] width 121 height 28
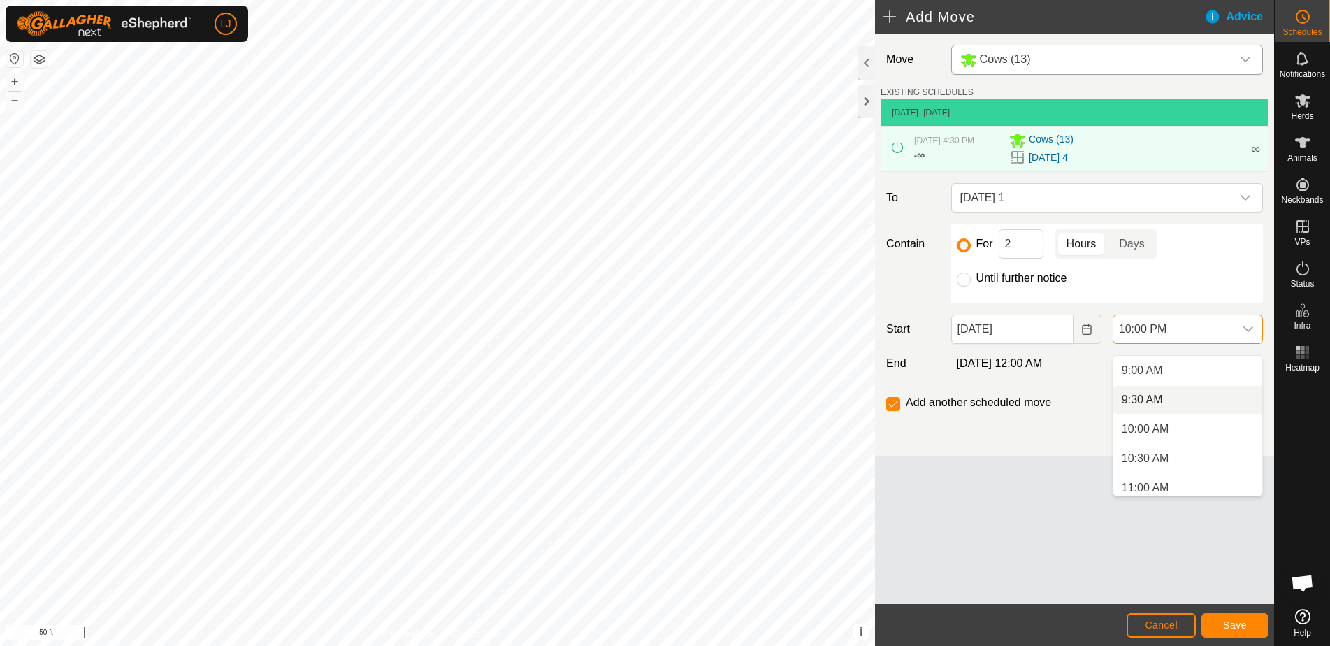
scroll to position [533, 0]
click at [1193, 453] on li "10:30 AM" at bounding box center [1187, 453] width 149 height 28
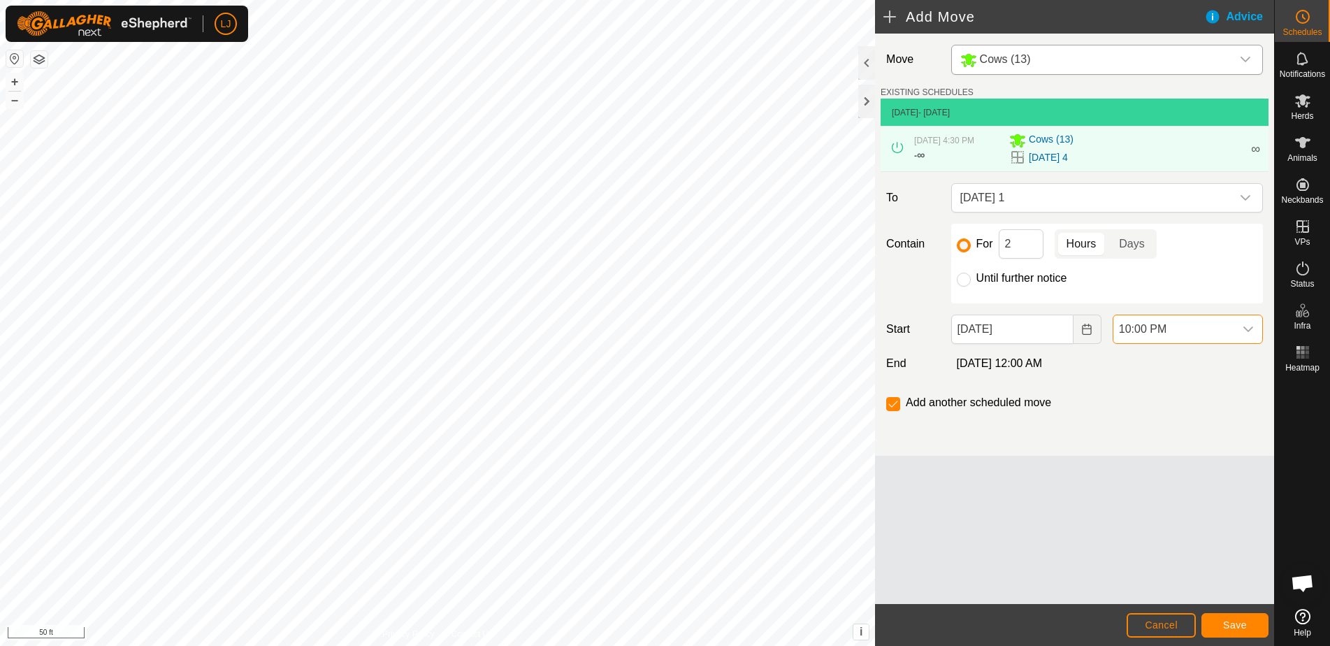
scroll to position [1179, 0]
click at [1152, 451] on div "Move Cows (13) EXISTING SCHEDULES [DATE] - [DATE] [DATE] 4:30 PM - ∞ Cows [PHON…" at bounding box center [1074, 245] width 399 height 422
click at [1246, 621] on span "Save" at bounding box center [1235, 624] width 24 height 11
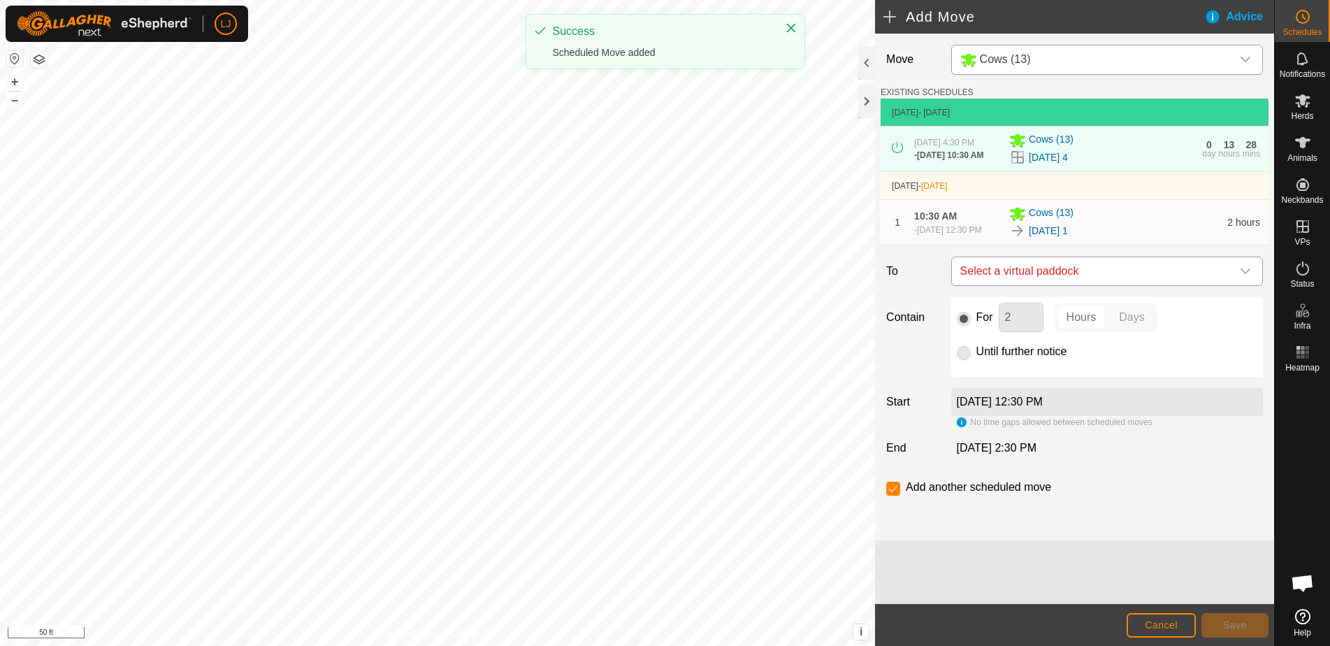
click at [1028, 285] on span "Select a virtual paddock" at bounding box center [1092, 271] width 277 height 28
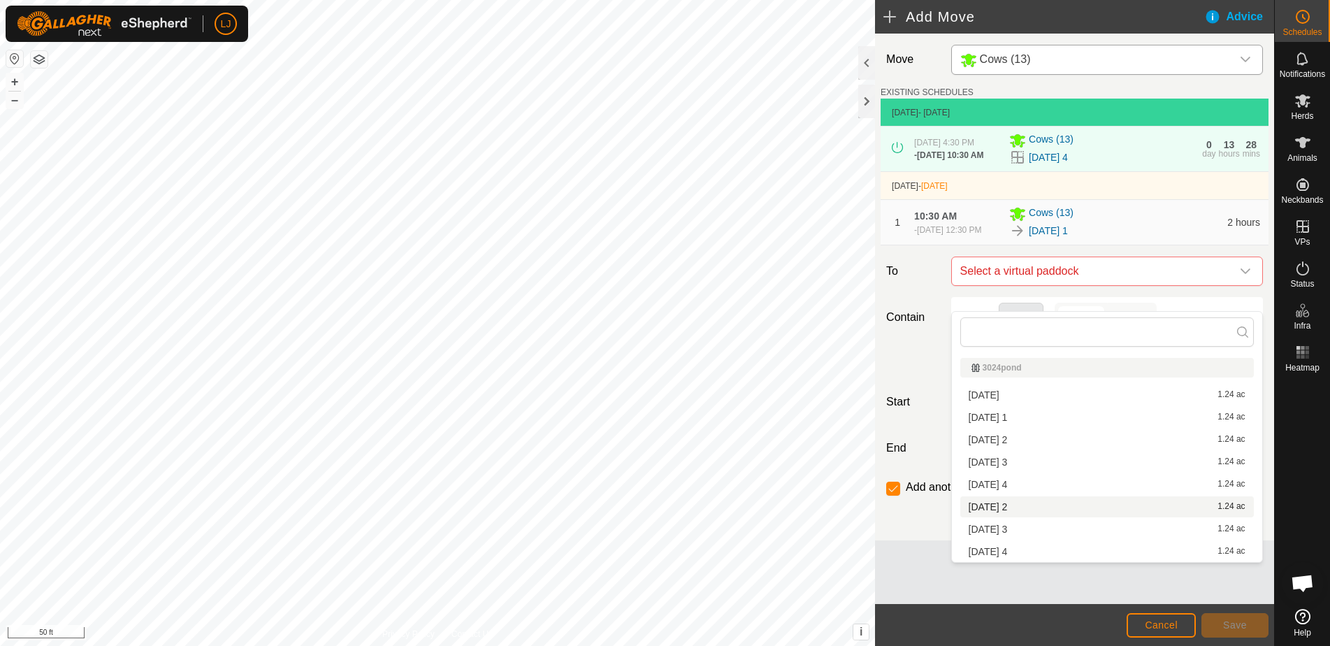
click at [1091, 504] on li "[DATE] 2 1.24 ac" at bounding box center [1106, 506] width 293 height 21
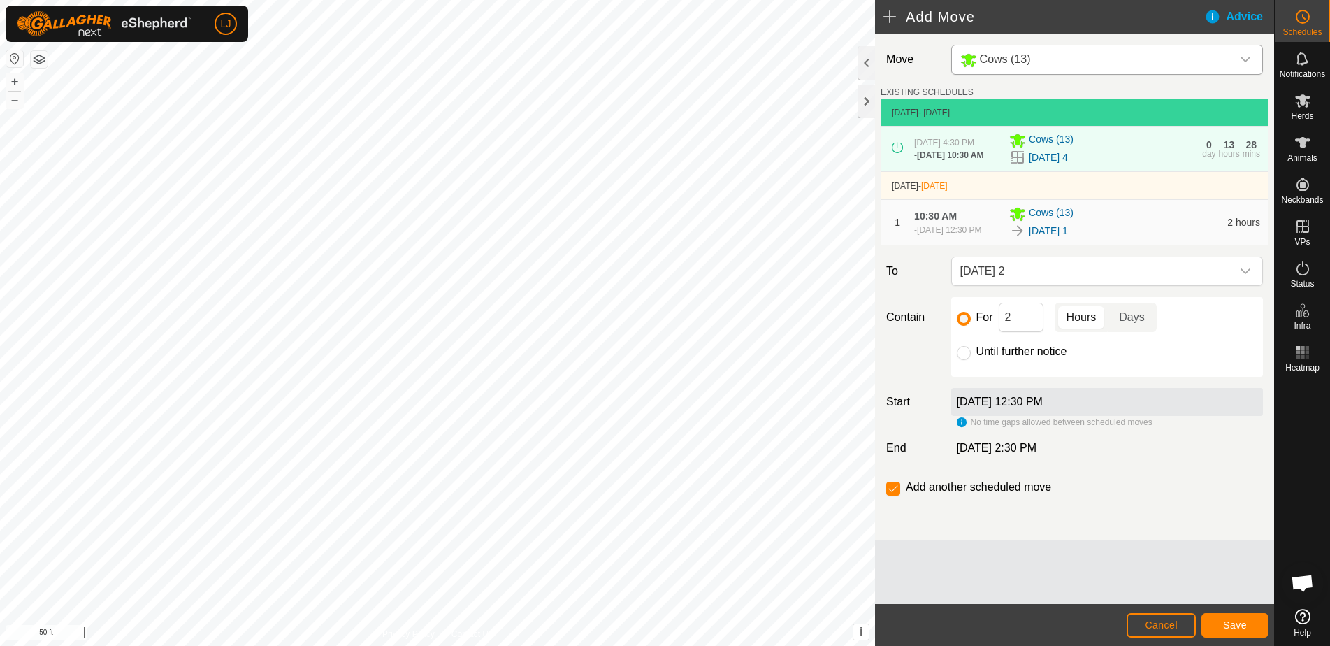
click at [1228, 632] on button "Save" at bounding box center [1234, 625] width 67 height 24
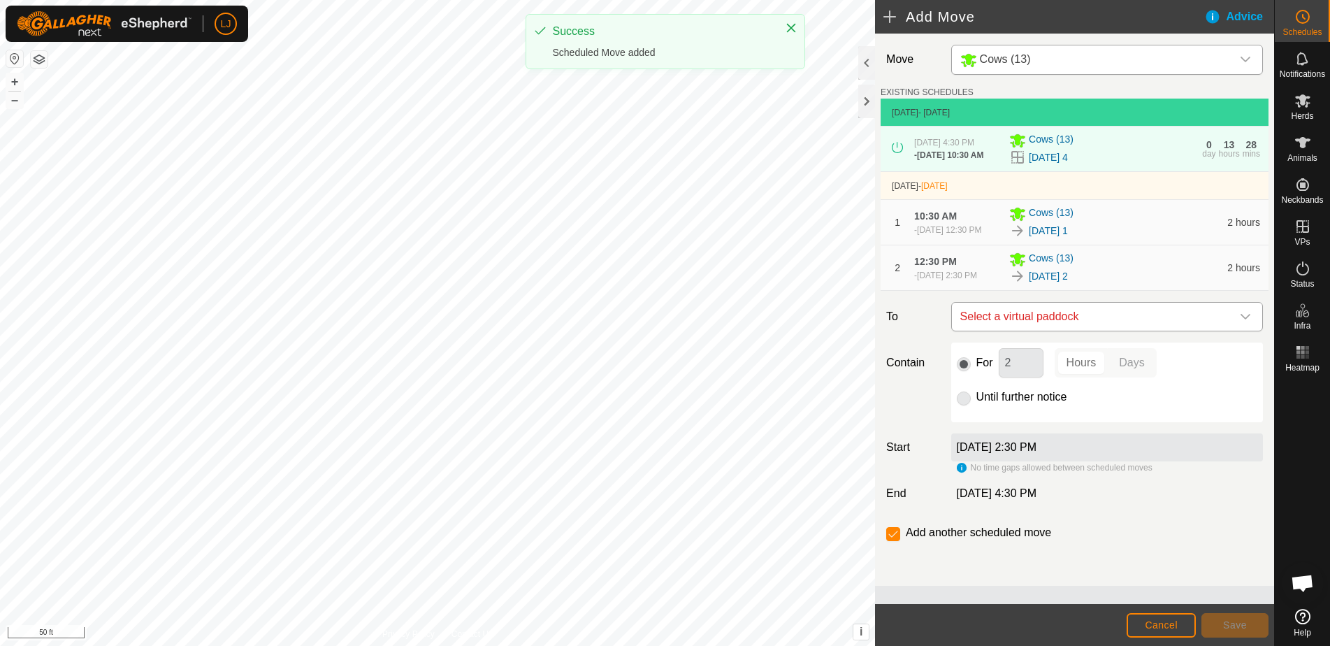
click at [1098, 330] on span "Select a virtual paddock" at bounding box center [1092, 317] width 277 height 28
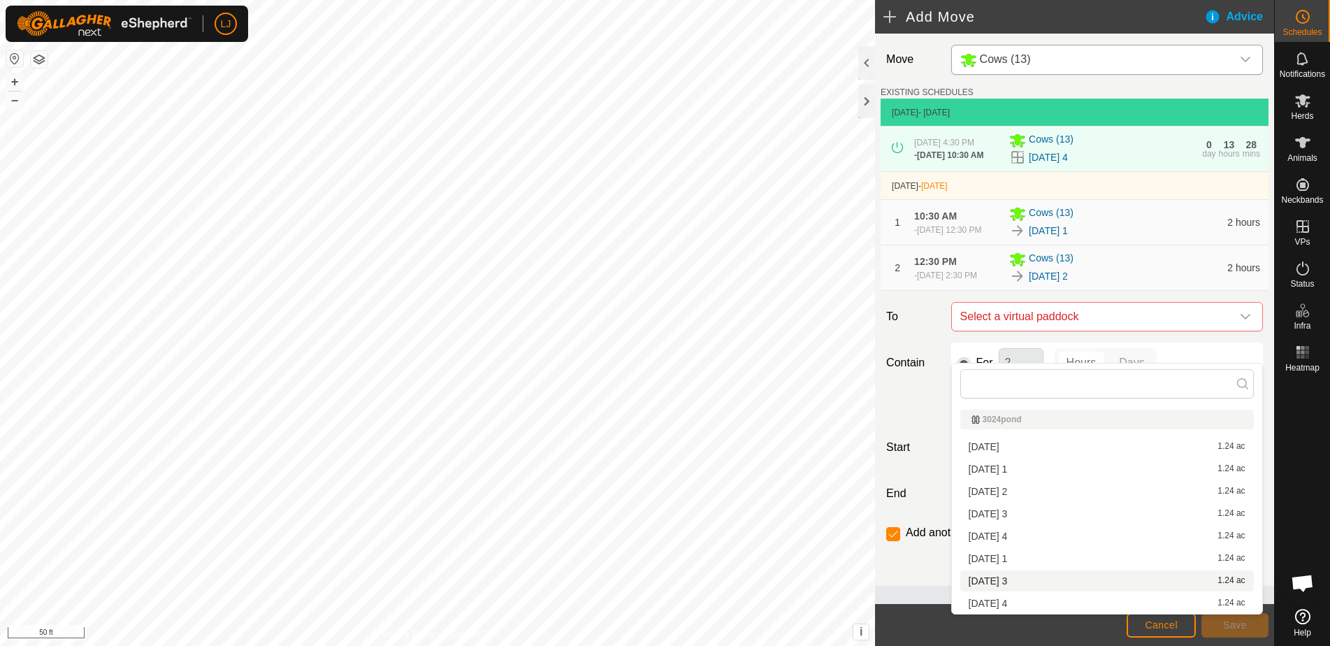
click at [1145, 581] on li "[DATE] 3 1.24 ac" at bounding box center [1106, 580] width 293 height 21
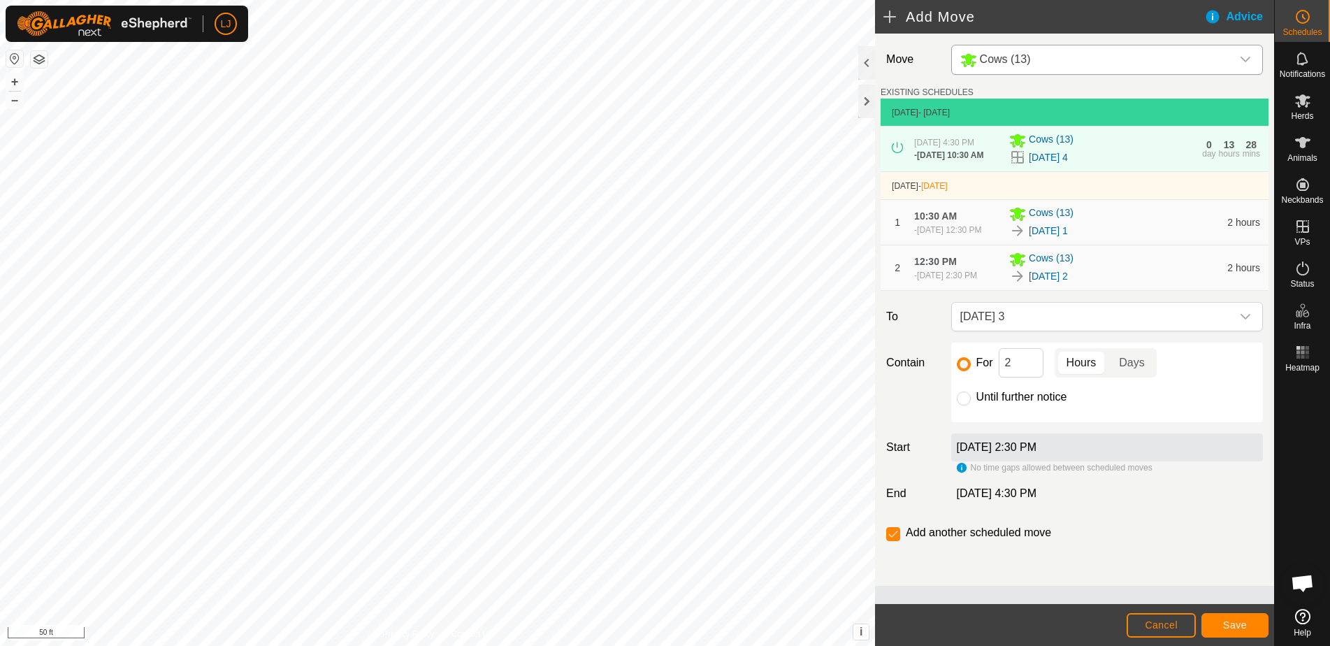
drag, startPoint x: 1242, startPoint y: 639, endPoint x: 1239, endPoint y: 630, distance: 8.6
click at [1242, 639] on footer "Cancel Save" at bounding box center [1074, 625] width 399 height 42
click at [1239, 629] on span "Save" at bounding box center [1235, 624] width 24 height 11
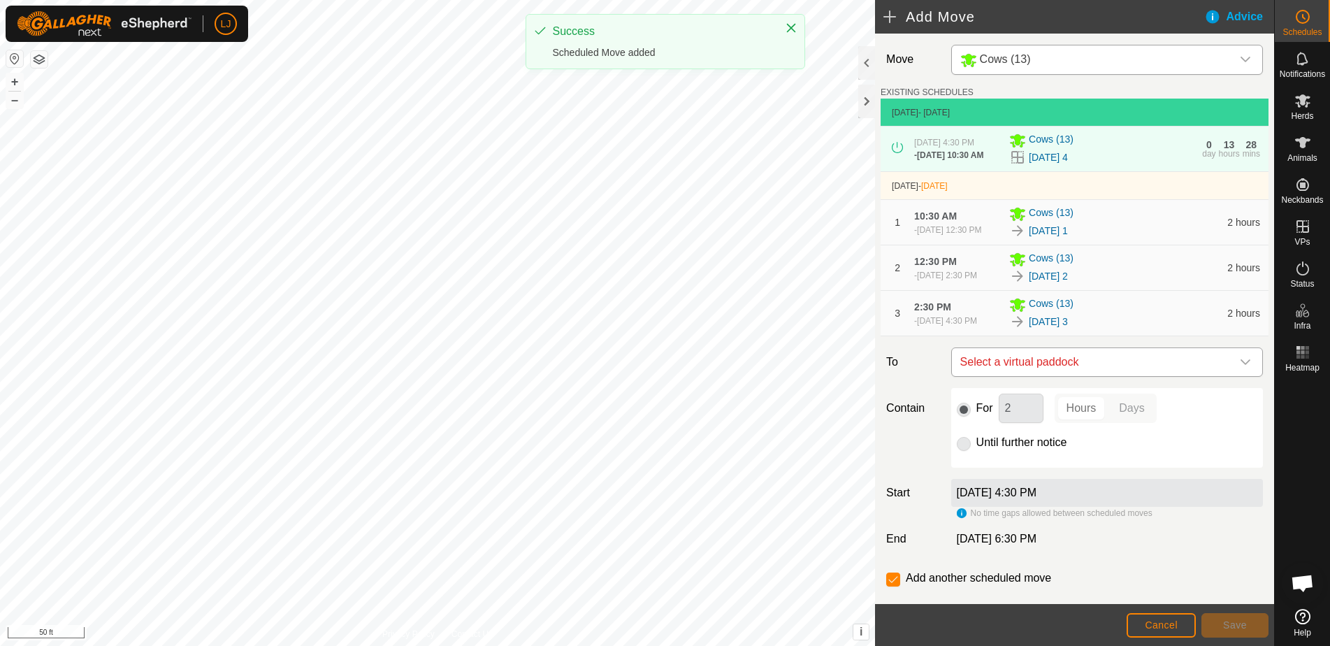
click at [1113, 376] on span "Select a virtual paddock" at bounding box center [1092, 362] width 277 height 28
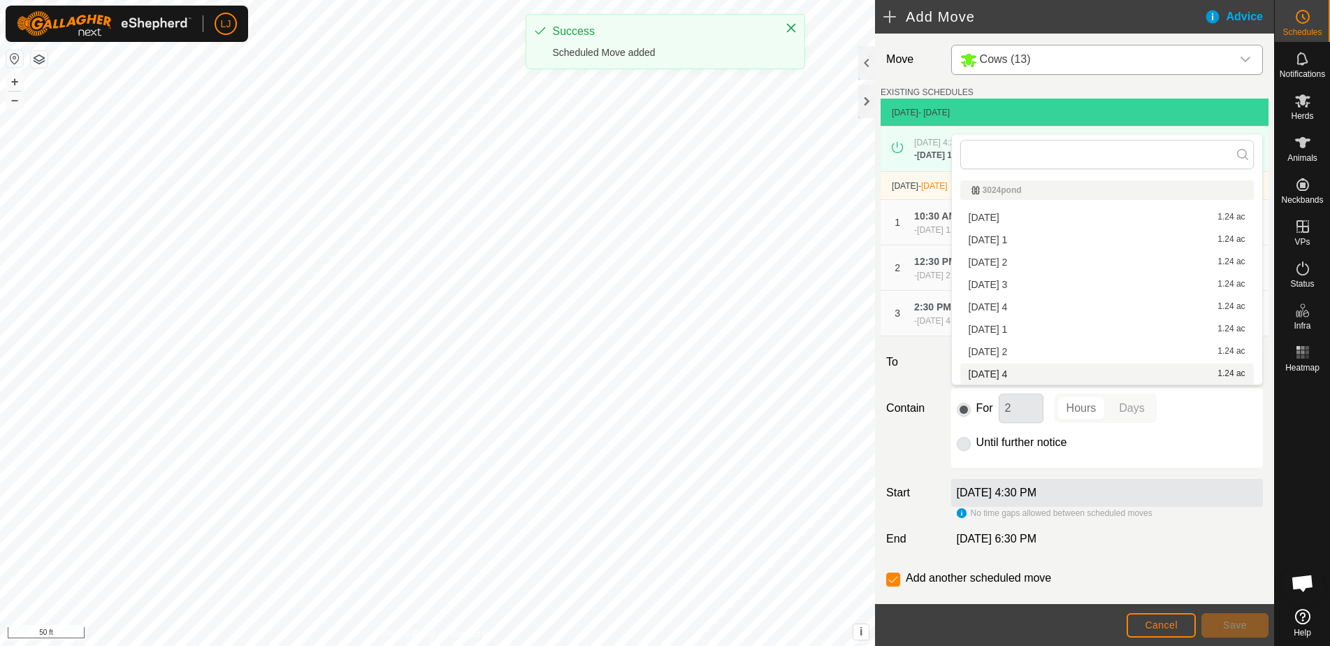
click at [1023, 372] on li "[DATE] 4 1.24 ac" at bounding box center [1106, 373] width 293 height 21
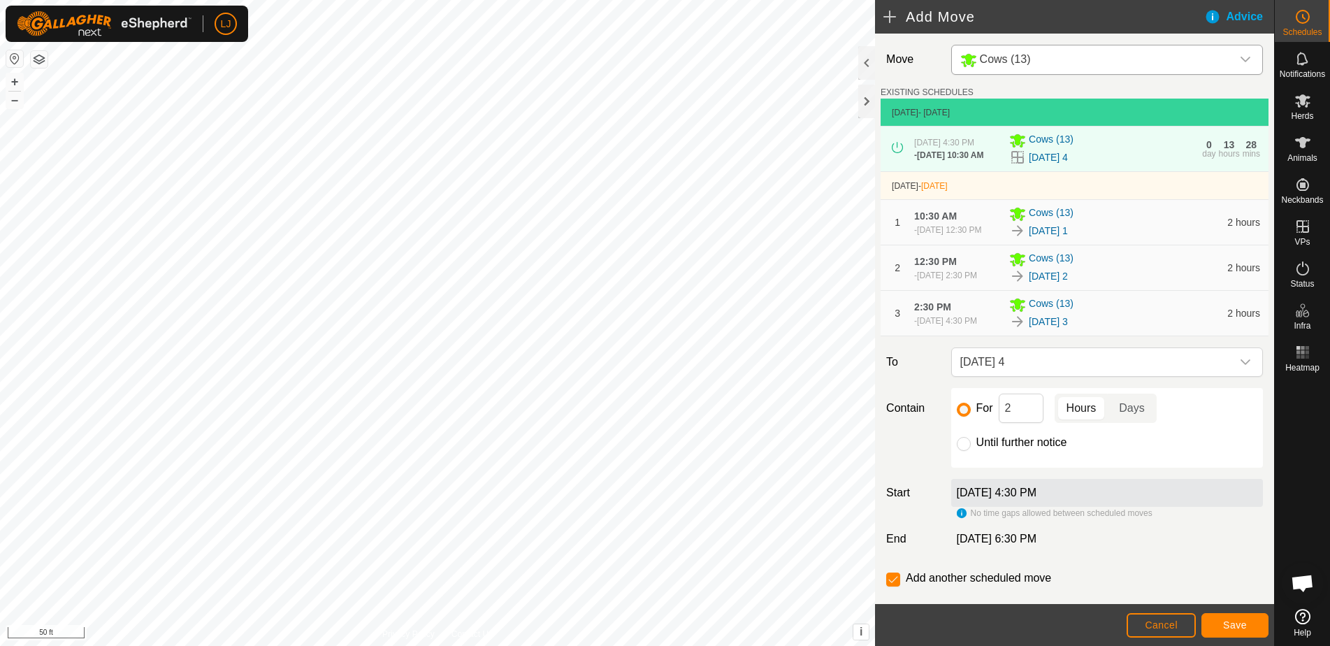
click at [1223, 624] on span "Save" at bounding box center [1235, 624] width 24 height 11
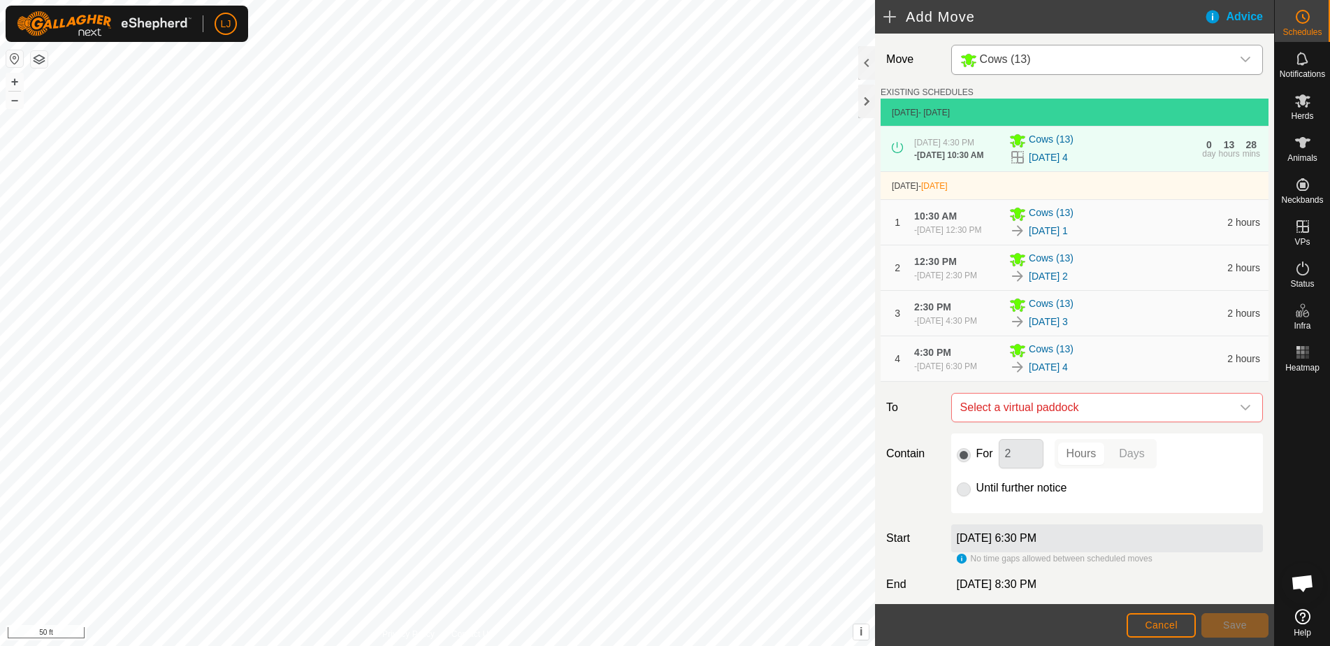
click at [1177, 625] on button "Cancel" at bounding box center [1160, 625] width 69 height 24
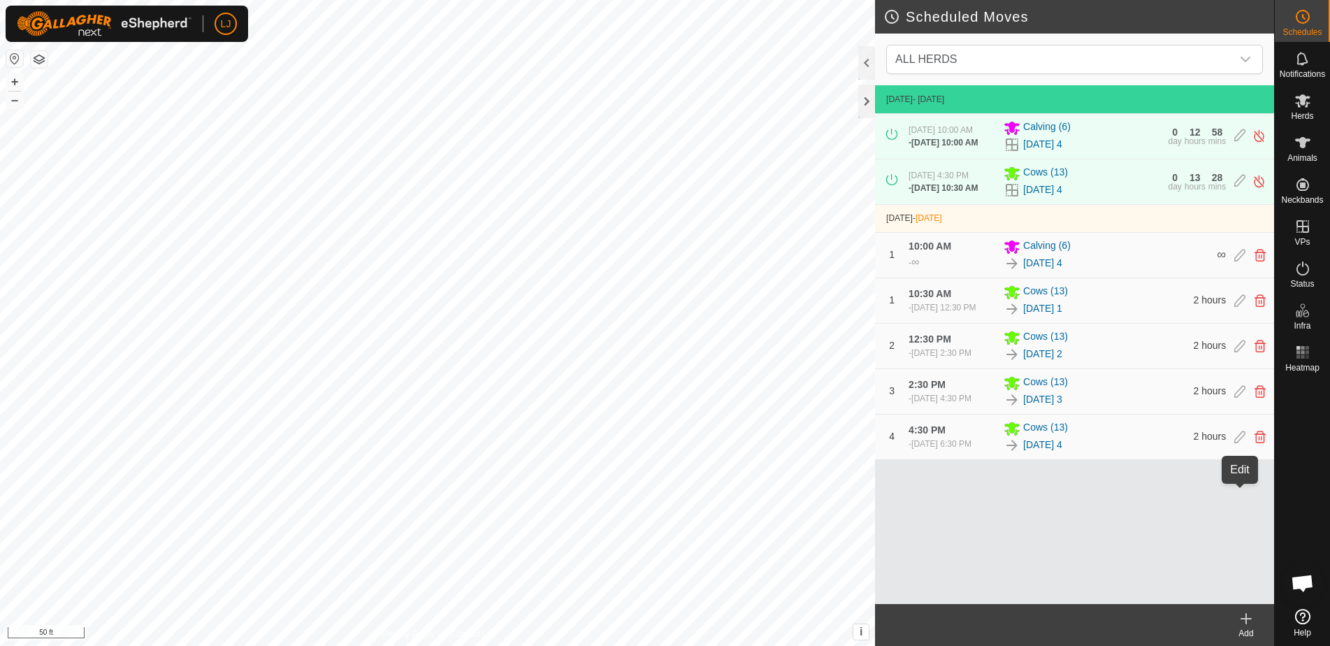
click at [1243, 443] on icon at bounding box center [1239, 436] width 11 height 13
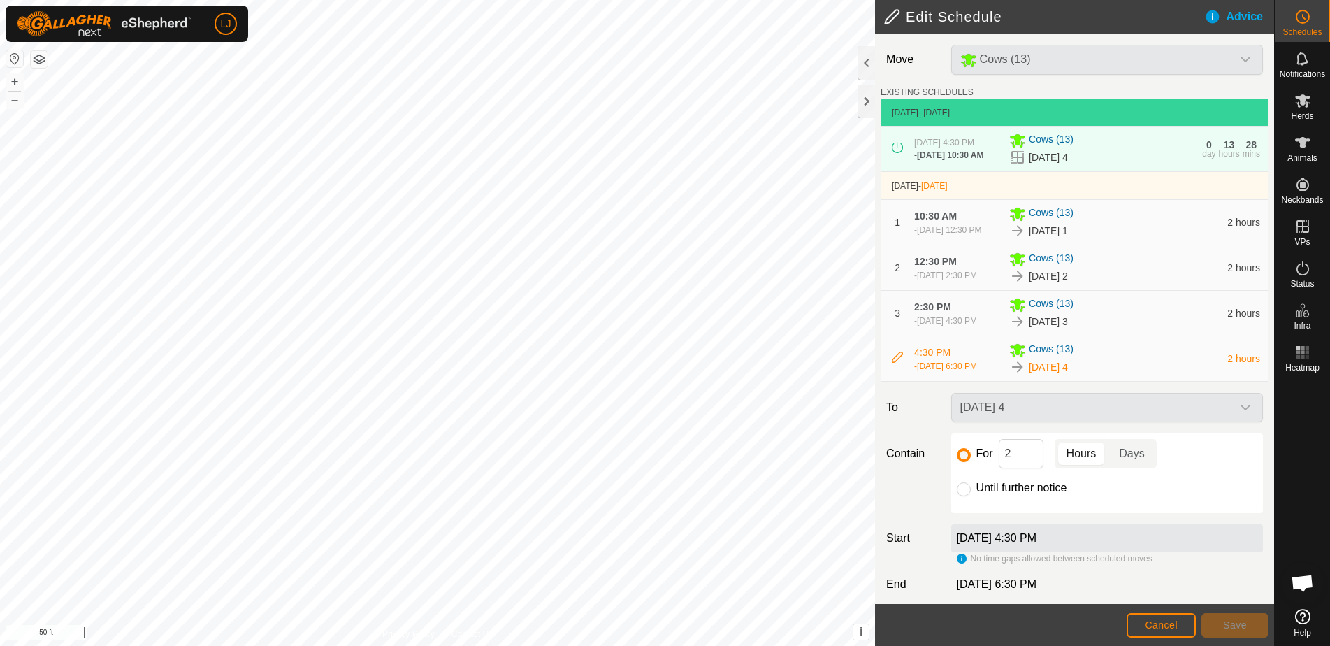
drag, startPoint x: 963, startPoint y: 534, endPoint x: 973, endPoint y: 537, distance: 11.0
click at [963, 496] on input "Until further notice" at bounding box center [963, 489] width 14 height 14
radio input "true"
click at [1235, 624] on span "Save" at bounding box center [1235, 624] width 24 height 11
